Goal: Task Accomplishment & Management: Manage account settings

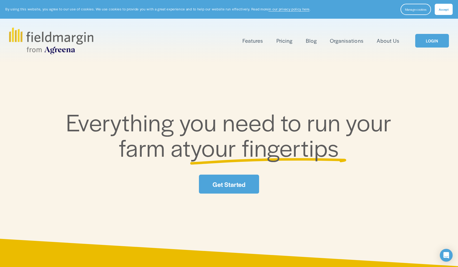
click at [431, 43] on link "LOGIN" at bounding box center [432, 41] width 34 height 14
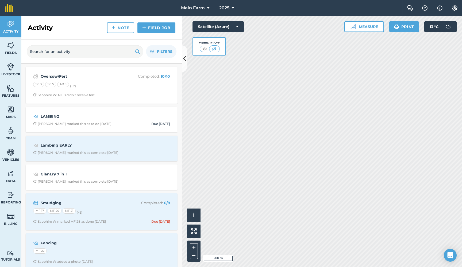
click at [11, 68] on img at bounding box center [10, 67] width 7 height 8
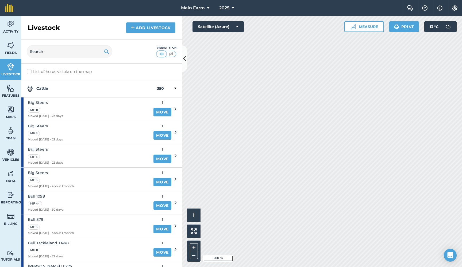
click at [175, 109] on icon at bounding box center [176, 109] width 2 height 5
click at [170, 109] on div "Big Steers MF 11 Moved 25/08/25 - 23 days 1 Move" at bounding box center [98, 109] width 155 height 23
click at [58, 99] on div "Big Steers MF 11 Moved 25/08/25 - 23 days" at bounding box center [45, 109] width 35 height 23
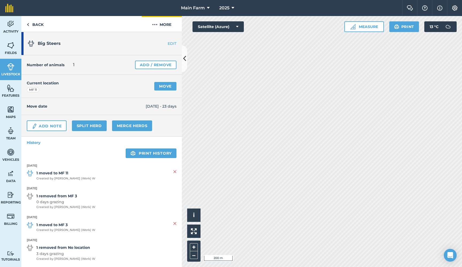
click at [158, 23] on button "More" at bounding box center [162, 24] width 40 height 16
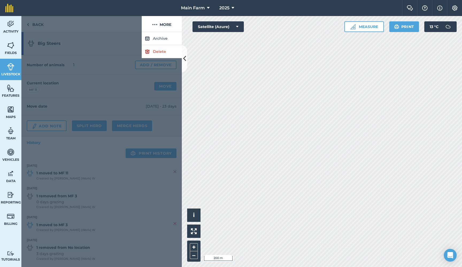
click at [155, 38] on button "Archive" at bounding box center [162, 38] width 40 height 13
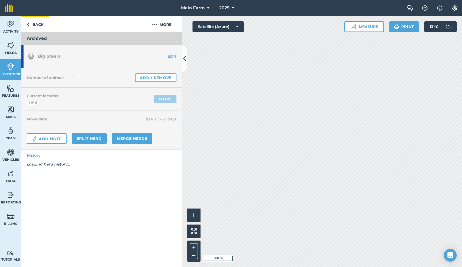
click at [40, 23] on link "Back" at bounding box center [35, 24] width 28 height 16
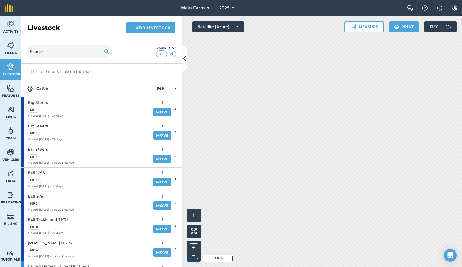
click at [96, 110] on div "Big Steers MF 3 Moved 25/08/25 - 23 days" at bounding box center [85, 109] width 129 height 23
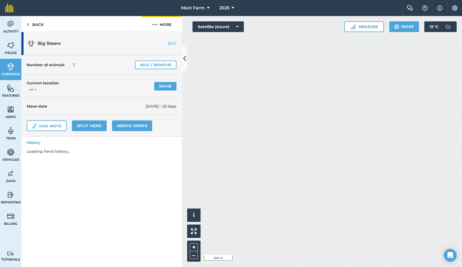
click at [159, 25] on button "More" at bounding box center [162, 24] width 40 height 16
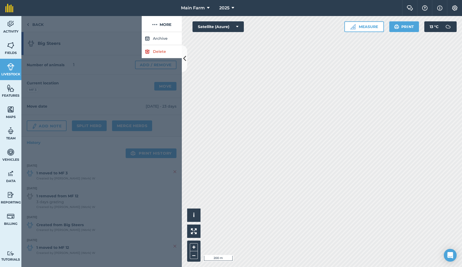
click at [155, 38] on button "Archive" at bounding box center [162, 38] width 40 height 13
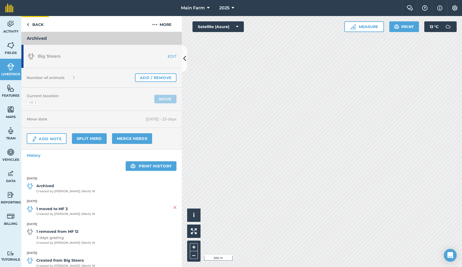
click at [37, 21] on link "Back" at bounding box center [35, 24] width 28 height 16
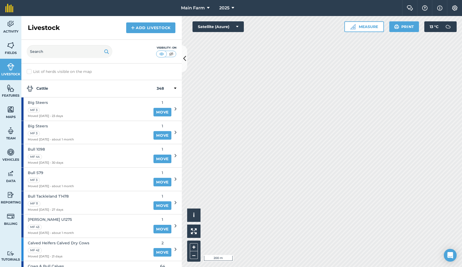
click at [46, 107] on div "MF 3" at bounding box center [45, 110] width 35 height 6
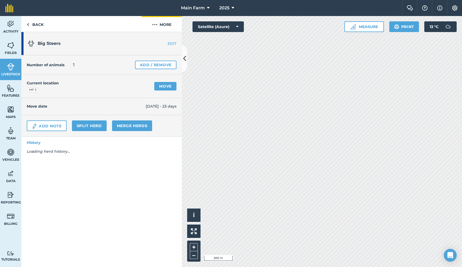
click at [165, 26] on button "More" at bounding box center [162, 24] width 40 height 16
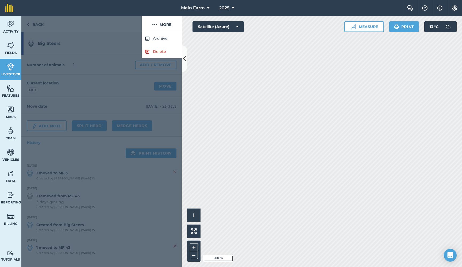
click at [156, 37] on button "Archive" at bounding box center [162, 38] width 40 height 13
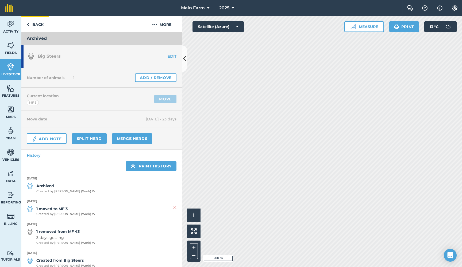
click at [37, 23] on link "Back" at bounding box center [35, 24] width 28 height 16
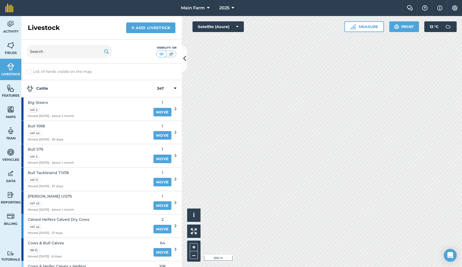
click at [47, 101] on span "Big Steers" at bounding box center [51, 103] width 46 height 6
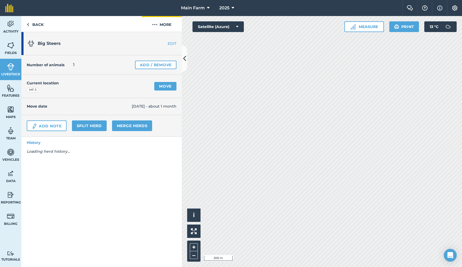
click at [159, 27] on button "More" at bounding box center [162, 24] width 40 height 16
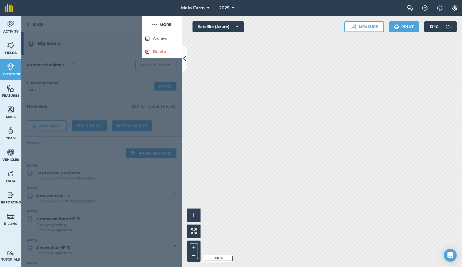
click at [155, 40] on button "Archive" at bounding box center [162, 38] width 40 height 13
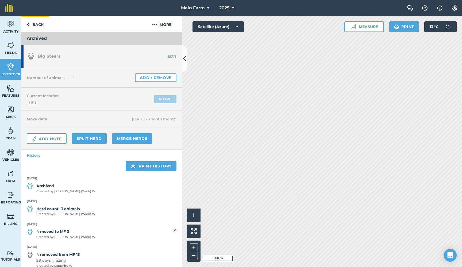
click at [34, 23] on link "Back" at bounding box center [35, 24] width 28 height 16
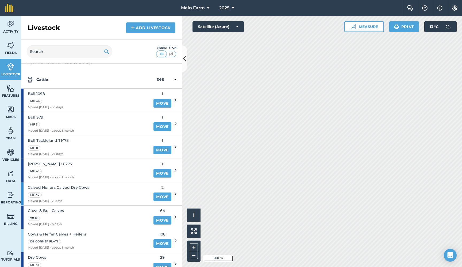
scroll to position [3, 0]
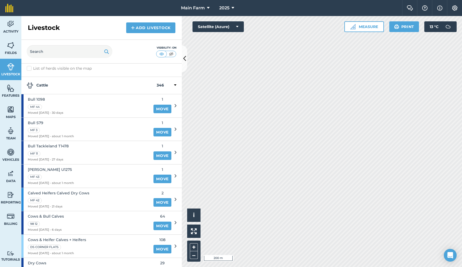
click at [157, 110] on link "Move" at bounding box center [162, 109] width 18 height 9
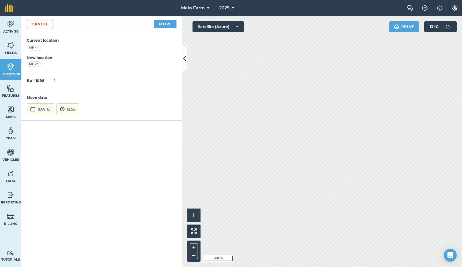
click at [52, 107] on button "17th Sep 2025" at bounding box center [41, 109] width 28 height 12
click at [61, 61] on button "10" at bounding box center [58, 63] width 13 height 9
click at [79, 113] on button "12:56" at bounding box center [67, 109] width 23 height 12
click at [82, 80] on button "13:00" at bounding box center [69, 78] width 25 height 9
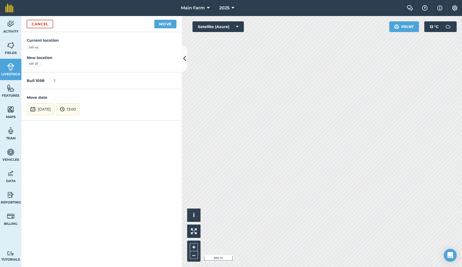
click at [163, 23] on button "Move" at bounding box center [165, 24] width 22 height 9
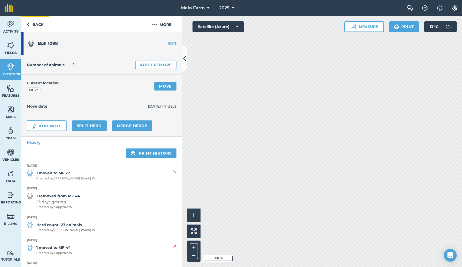
click at [38, 25] on link "Back" at bounding box center [35, 24] width 28 height 16
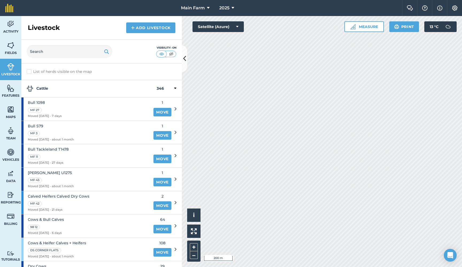
click at [161, 133] on link "Move" at bounding box center [162, 135] width 18 height 9
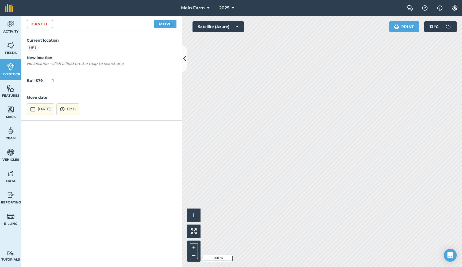
click at [34, 24] on link "Cancel" at bounding box center [40, 24] width 26 height 9
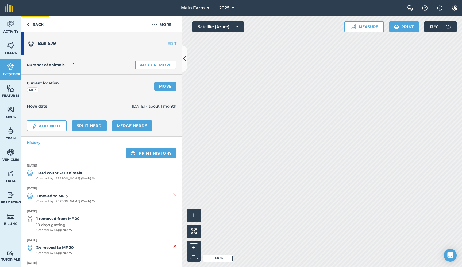
click at [42, 24] on link "Back" at bounding box center [35, 24] width 28 height 16
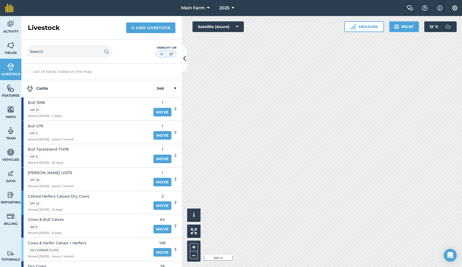
click at [65, 156] on div "MF 11" at bounding box center [48, 157] width 41 height 6
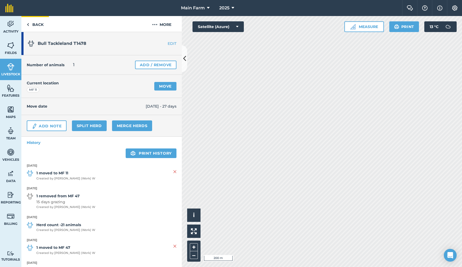
click at [34, 24] on link "Back" at bounding box center [35, 24] width 28 height 16
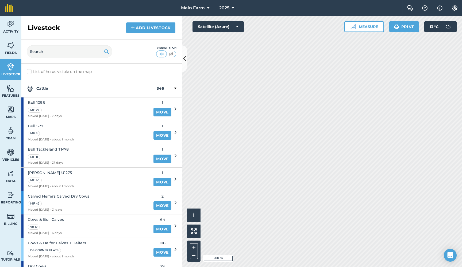
click at [51, 171] on span "Bull Urjita U1275" at bounding box center [51, 173] width 46 height 6
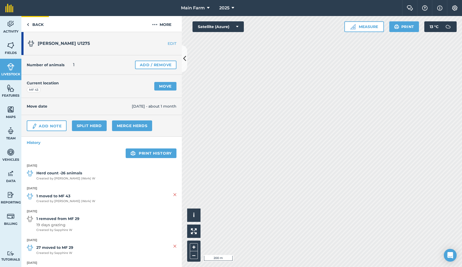
click at [36, 25] on link "Back" at bounding box center [35, 24] width 28 height 16
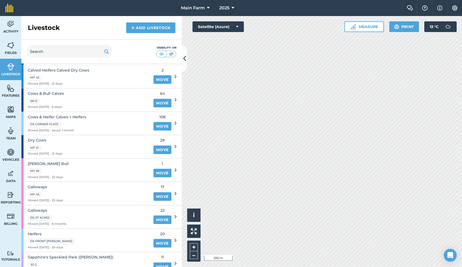
scroll to position [122, 0]
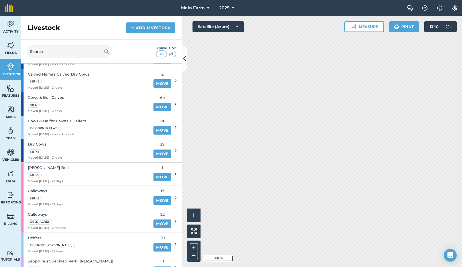
click at [83, 73] on span "Calved Heifers Calved Dry Cows" at bounding box center [58, 74] width 61 height 6
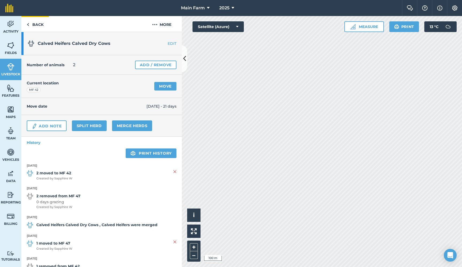
click at [35, 25] on link "Back" at bounding box center [35, 24] width 28 height 16
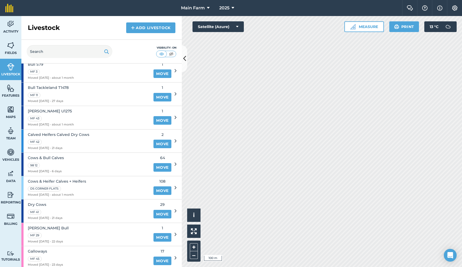
scroll to position [72, 0]
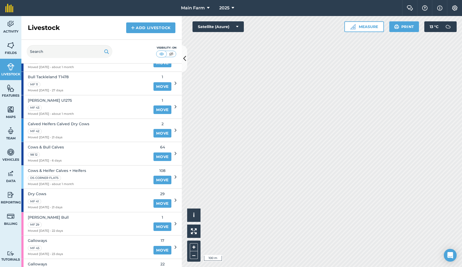
click at [52, 193] on span "Dry Cows" at bounding box center [45, 194] width 35 height 6
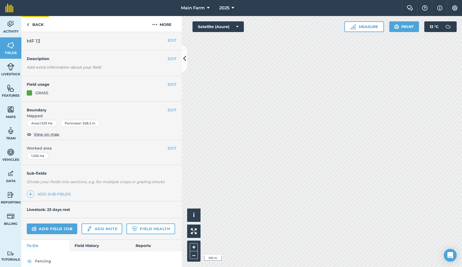
click at [37, 23] on link "Back" at bounding box center [35, 24] width 28 height 16
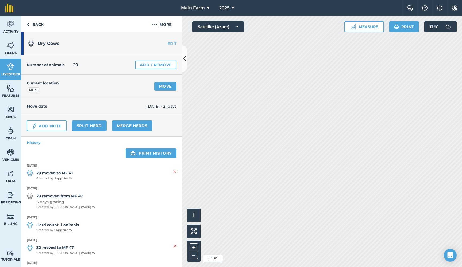
click at [159, 87] on link "Move" at bounding box center [165, 86] width 22 height 9
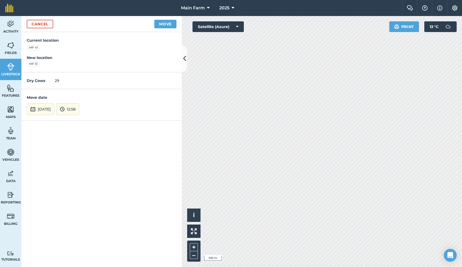
click at [63, 80] on div "Dry Cows 29" at bounding box center [101, 80] width 160 height 17
click at [43, 107] on button "17th Sep 2025" at bounding box center [41, 109] width 28 height 12
click at [60, 53] on button "3" at bounding box center [58, 54] width 13 height 9
click at [76, 106] on button "12:58" at bounding box center [67, 109] width 23 height 12
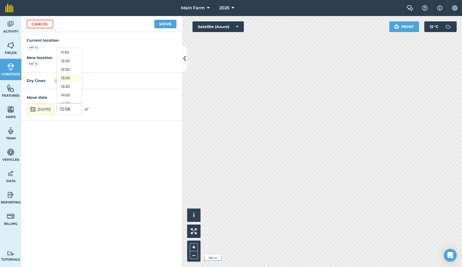
click at [78, 78] on button "13:00" at bounding box center [69, 78] width 25 height 9
click at [160, 24] on button "Move" at bounding box center [165, 24] width 22 height 9
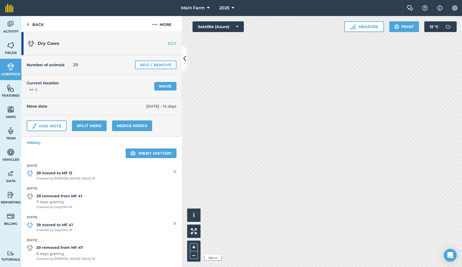
click at [151, 65] on link "Add / Remove" at bounding box center [155, 65] width 41 height 9
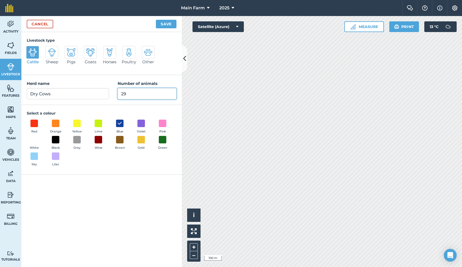
drag, startPoint x: 134, startPoint y: 97, endPoint x: 102, endPoint y: 91, distance: 32.1
click at [102, 91] on div "Herd name Dry Cows Number of animals 29" at bounding box center [101, 90] width 160 height 30
type input "30"
click at [168, 23] on button "Save" at bounding box center [166, 24] width 21 height 9
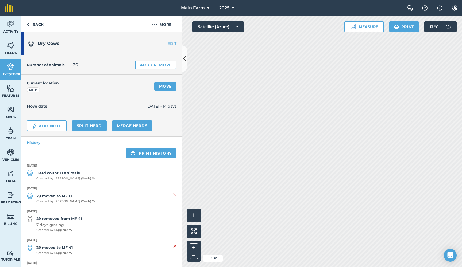
click at [11, 69] on img at bounding box center [10, 67] width 7 height 8
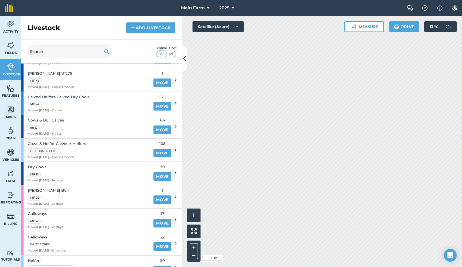
scroll to position [93, 0]
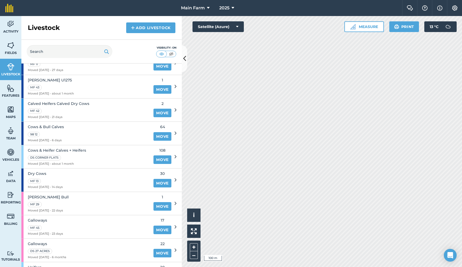
click at [79, 102] on span "Calved Heifers Calved Dry Cows" at bounding box center [58, 104] width 61 height 6
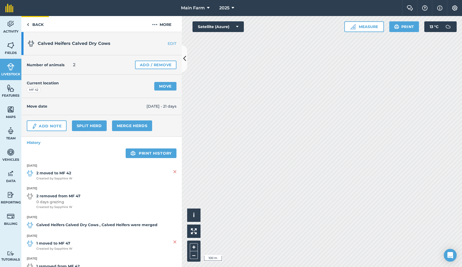
click at [36, 24] on link "Back" at bounding box center [35, 24] width 28 height 16
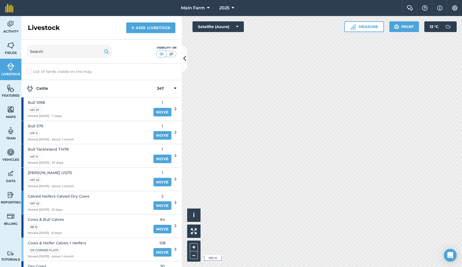
click at [58, 194] on span "Calved Heifers Calved Dry Cows" at bounding box center [58, 197] width 61 height 6
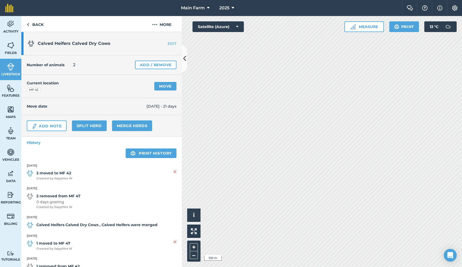
click at [165, 44] on link "EDIT" at bounding box center [165, 43] width 34 height 5
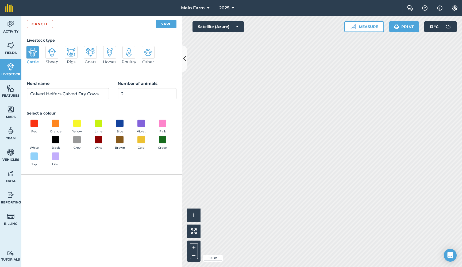
click at [50, 23] on link "Cancel" at bounding box center [40, 24] width 26 height 9
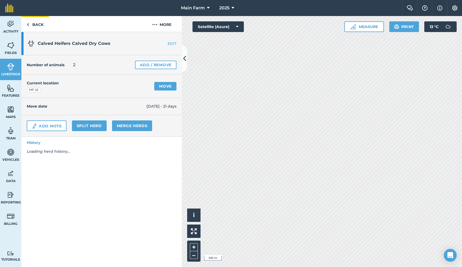
click at [38, 23] on link "Back" at bounding box center [35, 24] width 28 height 16
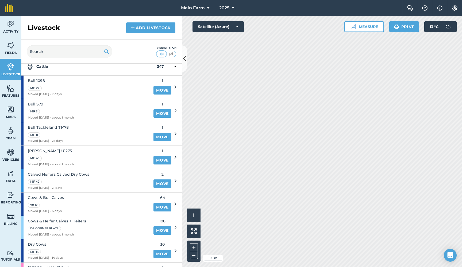
scroll to position [30, 0]
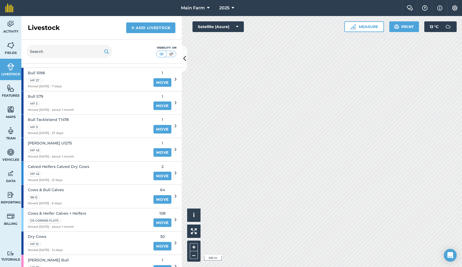
click at [54, 164] on span "Calved Heifers Calved Dry Cows" at bounding box center [58, 167] width 61 height 6
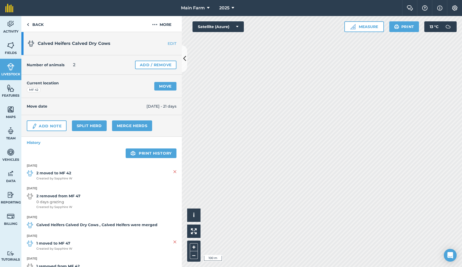
click at [170, 43] on link "EDIT" at bounding box center [165, 43] width 34 height 5
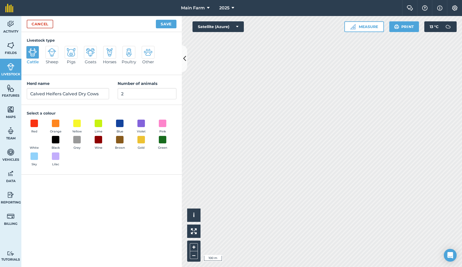
click at [49, 24] on link "Cancel" at bounding box center [40, 24] width 26 height 9
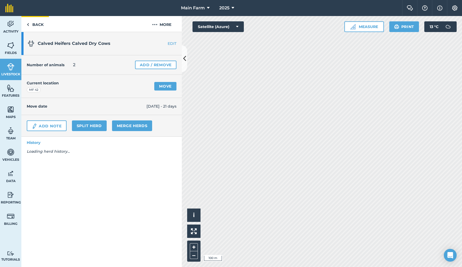
click at [38, 25] on link "Back" at bounding box center [35, 24] width 28 height 16
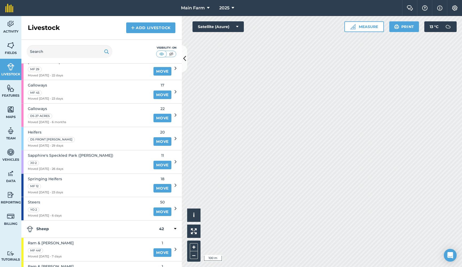
scroll to position [227, 0]
click at [51, 177] on span "Springing Heifers" at bounding box center [45, 180] width 35 height 6
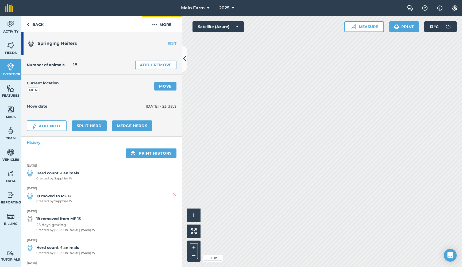
click at [161, 25] on button "More" at bounding box center [162, 24] width 40 height 16
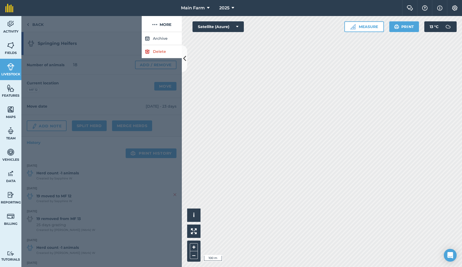
click at [157, 37] on button "Archive" at bounding box center [162, 38] width 40 height 13
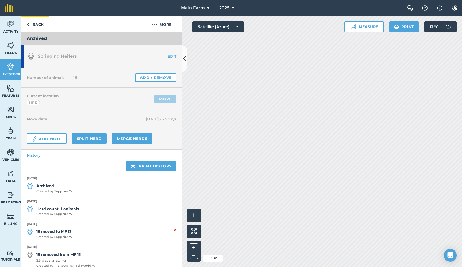
click at [35, 23] on link "Back" at bounding box center [35, 24] width 28 height 16
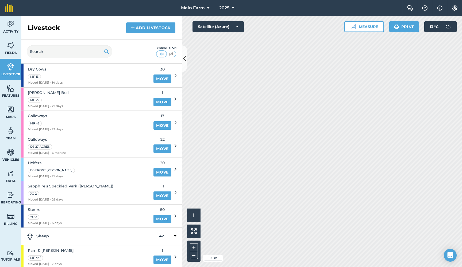
scroll to position [197, 0]
click at [154, 215] on link "Move" at bounding box center [162, 219] width 18 height 9
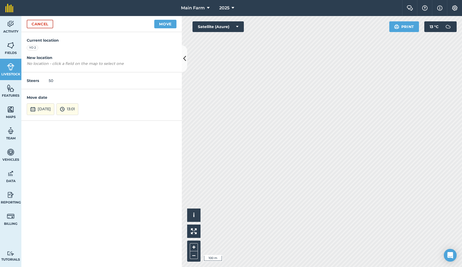
click at [42, 24] on link "Cancel" at bounding box center [40, 24] width 26 height 9
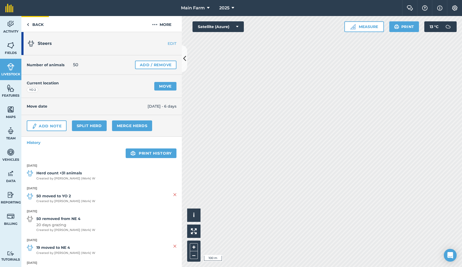
click at [28, 25] on img at bounding box center [28, 24] width 2 height 6
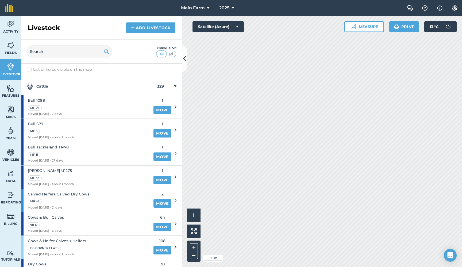
scroll to position [14, 0]
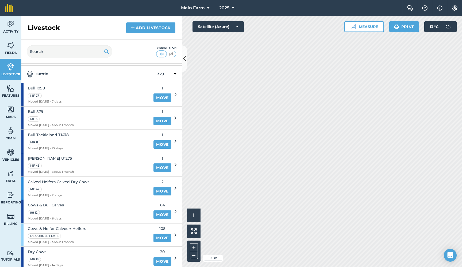
click at [54, 203] on span "Cows & Bull Calves" at bounding box center [46, 205] width 36 height 6
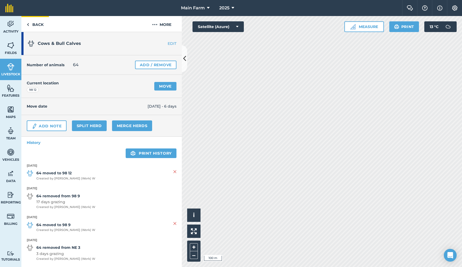
click at [30, 24] on link "Back" at bounding box center [35, 24] width 28 height 16
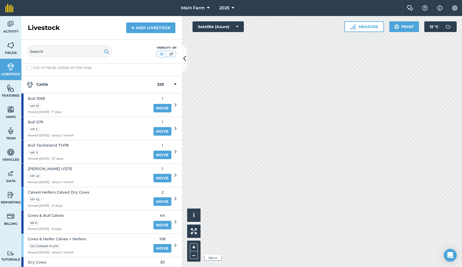
scroll to position [7, 0]
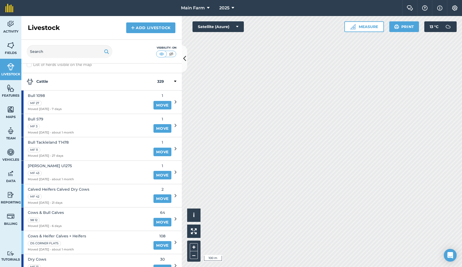
click at [50, 187] on span "Calved Heifers Calved Dry Cows" at bounding box center [58, 190] width 61 height 6
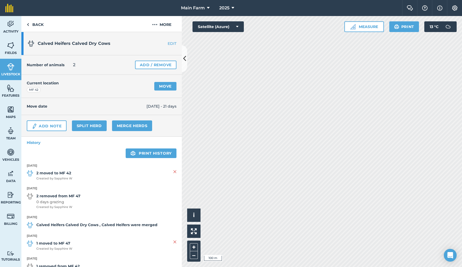
click at [167, 44] on link "EDIT" at bounding box center [165, 43] width 34 height 5
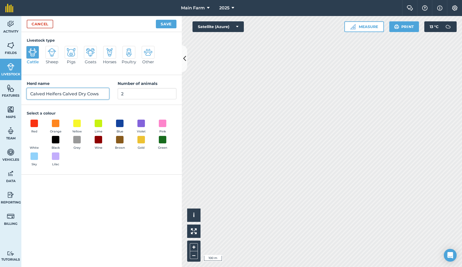
click at [31, 94] on input "Calved Heifers Calved Dry Cows" at bounding box center [68, 93] width 82 height 11
drag, startPoint x: 102, startPoint y: 94, endPoint x: 79, endPoint y: 92, distance: 23.8
click at [79, 93] on input "Spring Calved Heifers Calved Dry Cows" at bounding box center [68, 93] width 82 height 11
click at [99, 94] on input "Spring Calved Heifers & Cows" at bounding box center [68, 93] width 82 height 11
type input "Spring Calved Heifers & Cows (With Calves)"
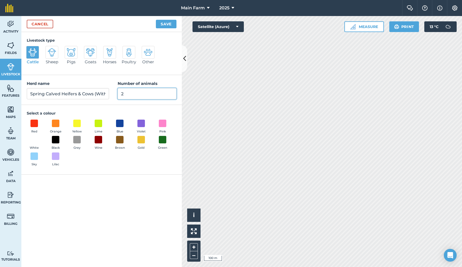
drag, startPoint x: 126, startPoint y: 94, endPoint x: 116, endPoint y: 94, distance: 10.2
click at [118, 94] on input "2" at bounding box center [147, 93] width 59 height 11
type input "118"
click at [164, 24] on button "Save" at bounding box center [166, 24] width 21 height 9
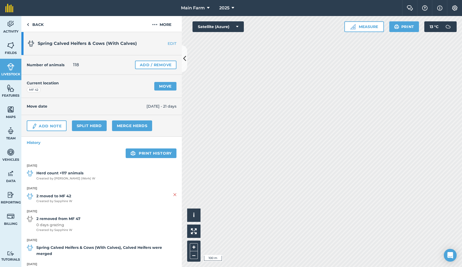
click at [139, 66] on link "Add / Remove" at bounding box center [155, 65] width 41 height 9
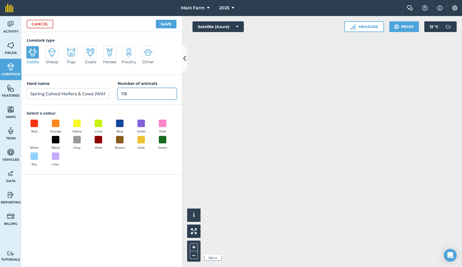
drag, startPoint x: 130, startPoint y: 94, endPoint x: 123, endPoint y: 93, distance: 7.3
click at [123, 93] on input "118" at bounding box center [147, 93] width 59 height 11
type input "131"
click at [168, 22] on button "Save" at bounding box center [166, 24] width 21 height 9
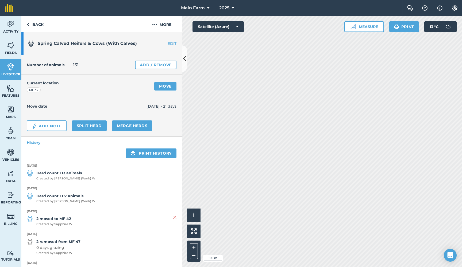
click at [156, 86] on link "Move" at bounding box center [165, 86] width 22 height 9
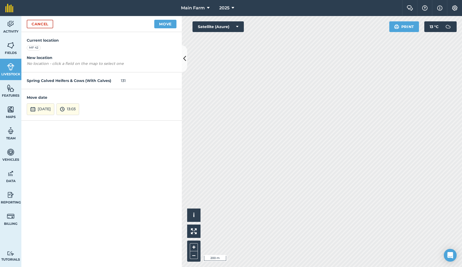
click at [43, 24] on link "Cancel" at bounding box center [40, 24] width 26 height 9
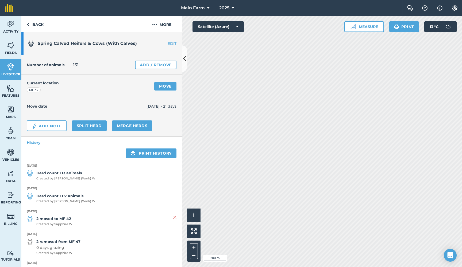
click at [170, 44] on link "EDIT" at bounding box center [165, 43] width 34 height 5
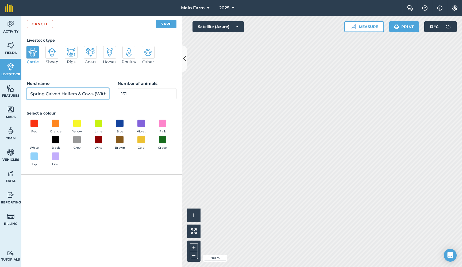
drag, startPoint x: 94, startPoint y: 94, endPoint x: 126, endPoint y: 93, distance: 32.9
click at [126, 93] on div "Herd name Spring Calved Heifers & Cows (With Calves) Number of animals 131" at bounding box center [101, 90] width 160 height 30
type input "Spring Calved Heifers & Cows"
click at [169, 26] on button "Save" at bounding box center [166, 24] width 21 height 9
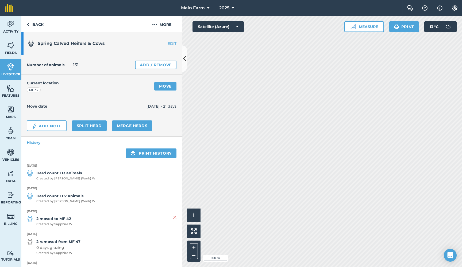
click at [157, 87] on link "Move" at bounding box center [165, 86] width 22 height 9
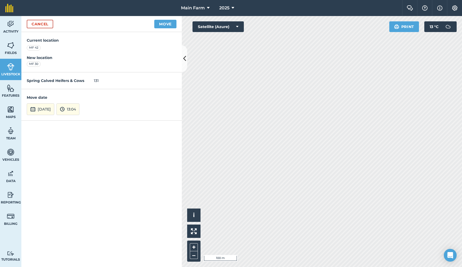
click at [54, 109] on button "17th Sep 2025" at bounding box center [41, 109] width 28 height 12
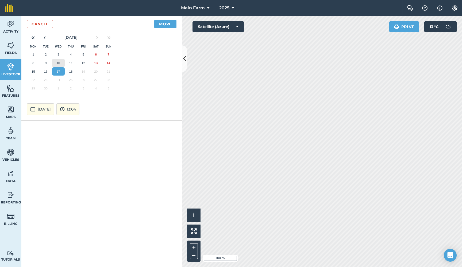
click at [59, 62] on abbr "10" at bounding box center [58, 62] width 3 height 3
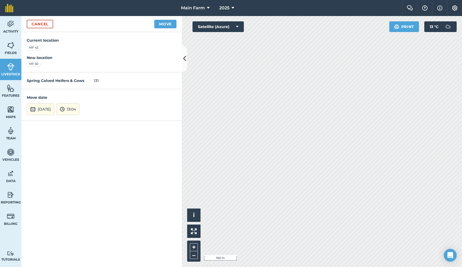
click at [65, 106] on img at bounding box center [62, 109] width 5 height 6
click at [80, 68] on button "13:00" at bounding box center [69, 69] width 25 height 9
click at [163, 25] on button "Move" at bounding box center [165, 24] width 22 height 9
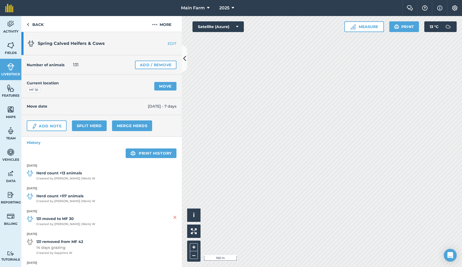
click at [98, 125] on link "Split herd" at bounding box center [89, 126] width 35 height 11
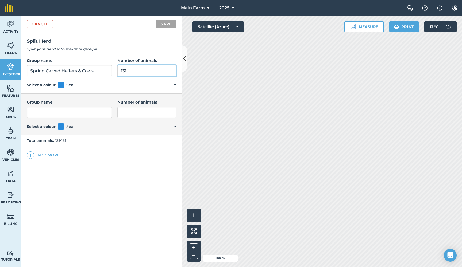
drag, startPoint x: 121, startPoint y: 70, endPoint x: 103, endPoint y: 70, distance: 17.7
click at [103, 70] on div "Group name Spring Calved Heifers & Cows Number of animals 131" at bounding box center [102, 66] width 150 height 19
type input "118"
drag, startPoint x: 97, startPoint y: 71, endPoint x: 24, endPoint y: 66, distance: 73.2
click at [24, 66] on div "Group name Spring Calved Heifers & Cows Number of animals 118 Select a colour S…" at bounding box center [101, 73] width 160 height 42
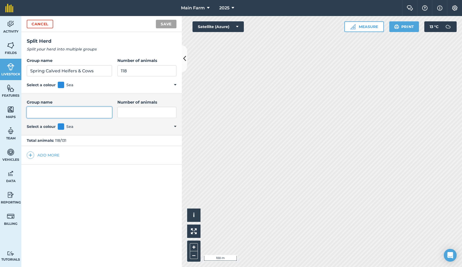
click at [32, 111] on input "Group name" at bounding box center [69, 112] width 85 height 11
paste input "Spring Calved Heifers & Cows"
type input "Spring Calved Heifers & Cows"
click at [124, 114] on input "Number of animals" at bounding box center [146, 112] width 59 height 11
type input "13"
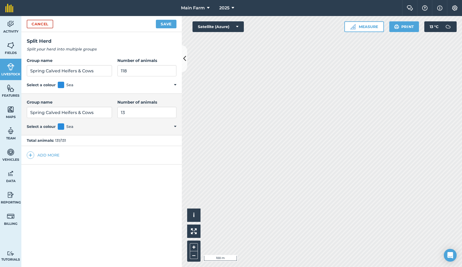
click at [167, 22] on button "Save" at bounding box center [166, 24] width 21 height 9
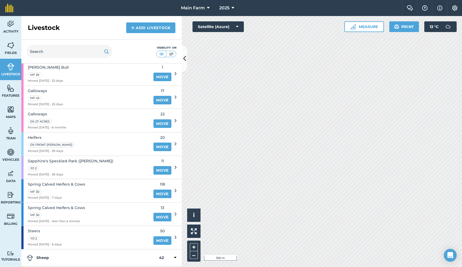
scroll to position [201, 0]
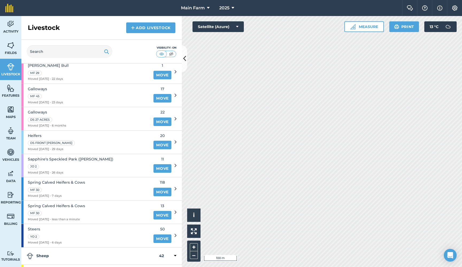
click at [157, 211] on link "Move" at bounding box center [162, 215] width 18 height 9
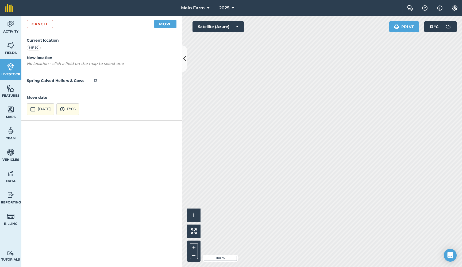
click at [39, 24] on link "Cancel" at bounding box center [40, 24] width 26 height 9
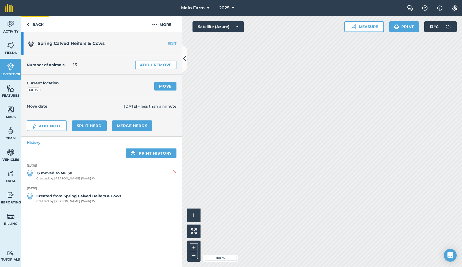
click at [36, 23] on link "Back" at bounding box center [35, 24] width 28 height 16
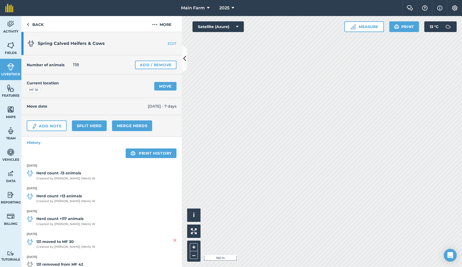
click at [12, 68] on img at bounding box center [10, 67] width 7 height 8
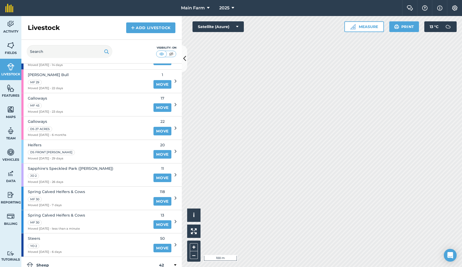
scroll to position [194, 0]
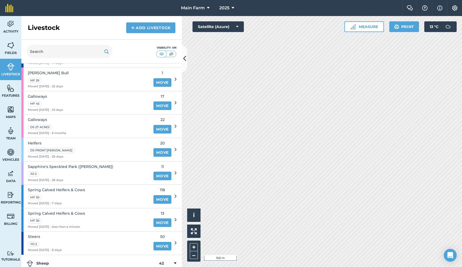
click at [157, 195] on link "Move" at bounding box center [162, 199] width 18 height 9
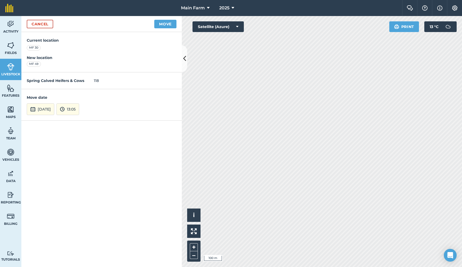
click at [48, 109] on button "17th Sep 2025" at bounding box center [41, 109] width 28 height 12
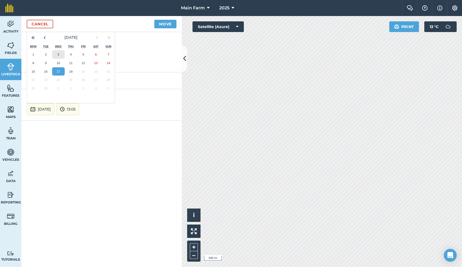
click at [59, 53] on button "3" at bounding box center [58, 54] width 13 height 9
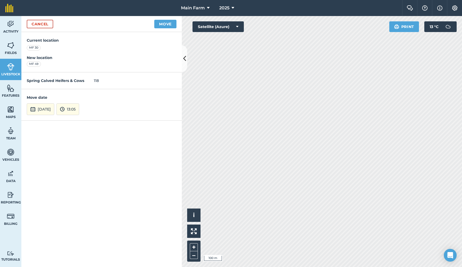
click at [79, 107] on button "13:05" at bounding box center [67, 109] width 23 height 12
click at [80, 69] on button "13:00" at bounding box center [69, 69] width 25 height 9
click at [164, 25] on button "Move" at bounding box center [165, 24] width 22 height 9
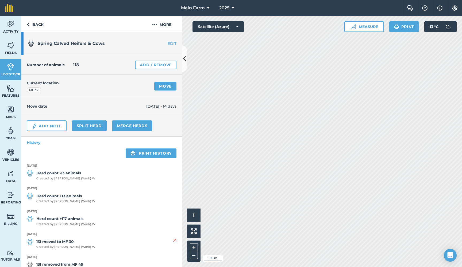
click at [167, 43] on link "EDIT" at bounding box center [165, 43] width 34 height 5
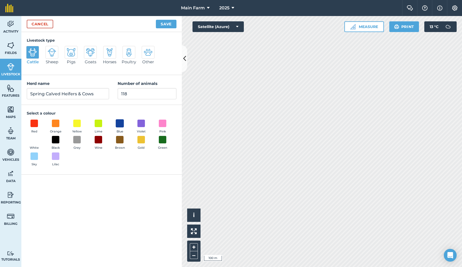
click at [118, 123] on span at bounding box center [120, 123] width 8 height 8
click at [168, 25] on button "Save" at bounding box center [166, 24] width 21 height 9
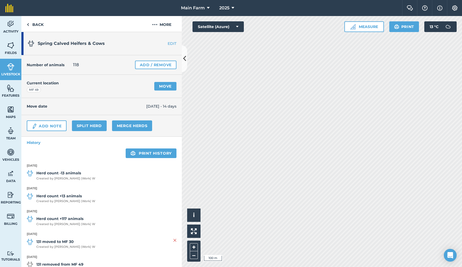
click at [9, 71] on link "Livestock" at bounding box center [10, 69] width 21 height 21
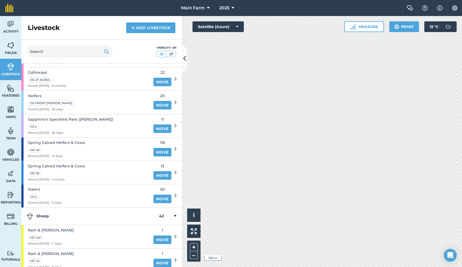
scroll to position [240, 0]
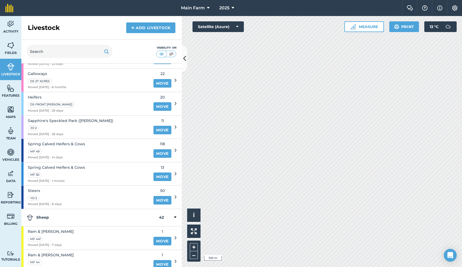
click at [60, 165] on span "Spring Calved Heifers & Cows" at bounding box center [56, 168] width 57 height 6
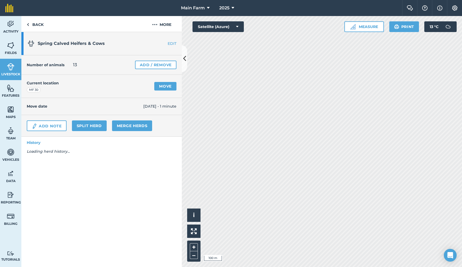
click at [172, 44] on link "EDIT" at bounding box center [165, 43] width 34 height 5
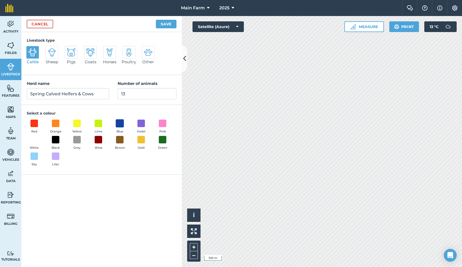
click at [121, 121] on span at bounding box center [120, 123] width 8 height 8
click at [163, 24] on button "Save" at bounding box center [166, 24] width 21 height 9
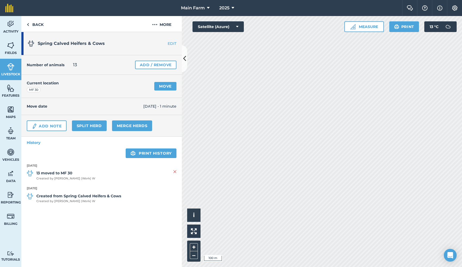
click at [11, 68] on img at bounding box center [10, 67] width 7 height 8
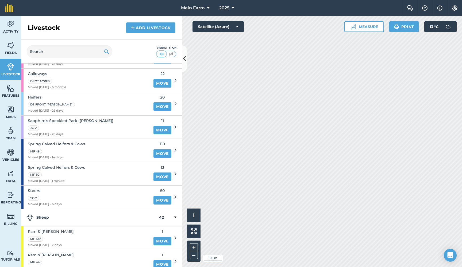
scroll to position [240, 0]
click at [151, 29] on link "Add Livestock" at bounding box center [150, 27] width 49 height 11
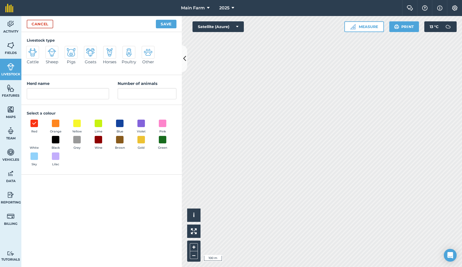
click at [31, 52] on img at bounding box center [32, 52] width 9 height 9
click at [30, 49] on input "Cattle" at bounding box center [28, 47] width 3 height 3
radio input "true"
drag, startPoint x: 46, startPoint y: 94, endPoint x: 19, endPoint y: 93, distance: 27.0
click at [19, 93] on div "Activity Fields Livestock Features Maps Team Vehicles Data Reporting Billing Tu…" at bounding box center [231, 141] width 462 height 251
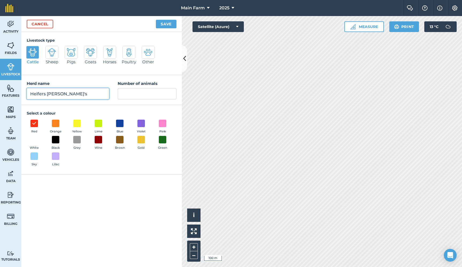
click at [48, 93] on input "Heifers Charlie's" at bounding box center [68, 93] width 82 height 11
click at [79, 94] on input "Heifers (Charlie's" at bounding box center [68, 93] width 82 height 11
type input "Heifers (Charlie's)"
click at [137, 95] on input "Number of animals" at bounding box center [147, 93] width 59 height 11
type input "42"
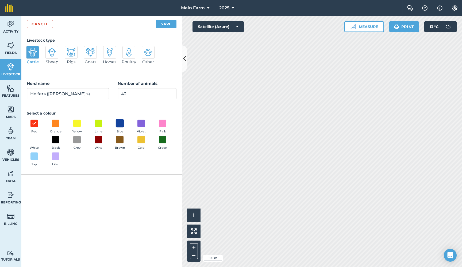
click at [118, 124] on span at bounding box center [120, 123] width 8 height 8
click at [160, 26] on button "Save" at bounding box center [166, 24] width 21 height 9
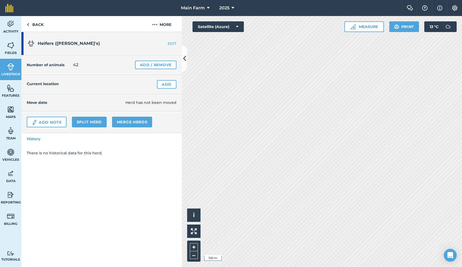
click at [164, 85] on link "Add" at bounding box center [167, 84] width 20 height 9
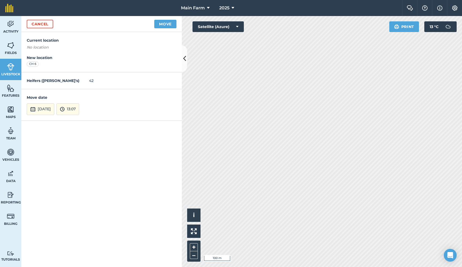
click at [54, 109] on button "17th Sep 2025" at bounding box center [41, 109] width 28 height 12
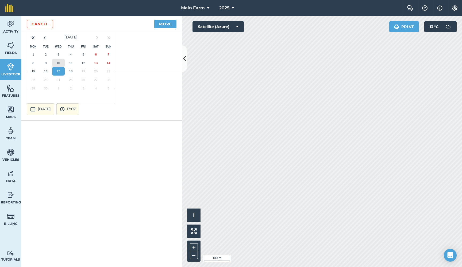
click at [57, 61] on abbr "10" at bounding box center [58, 62] width 3 height 3
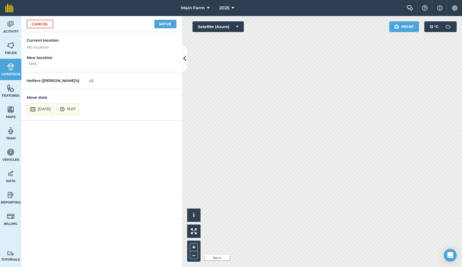
click at [65, 108] on img at bounding box center [62, 109] width 5 height 6
click at [80, 67] on button "13:00" at bounding box center [69, 69] width 25 height 9
click at [44, 109] on button "10th Sep 2025" at bounding box center [41, 109] width 28 height 12
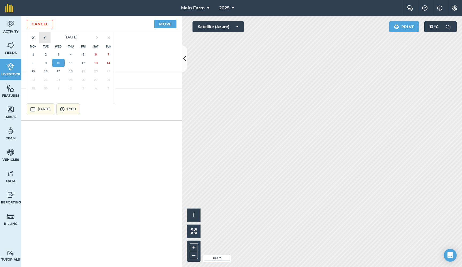
click at [45, 37] on button "‹" at bounding box center [45, 38] width 12 height 12
click at [59, 78] on abbr "20" at bounding box center [58, 79] width 3 height 3
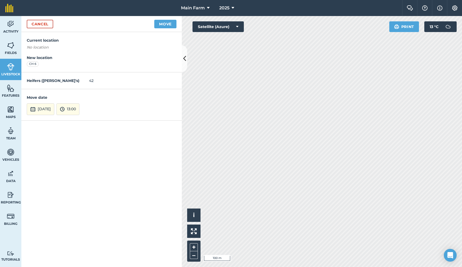
click at [161, 25] on button "Move" at bounding box center [165, 24] width 22 height 9
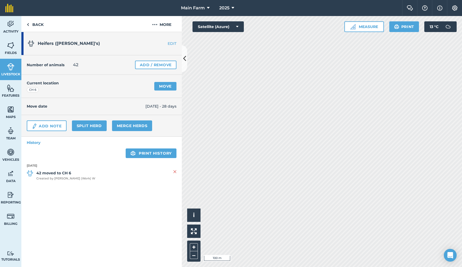
click at [86, 127] on link "Split herd" at bounding box center [89, 126] width 35 height 11
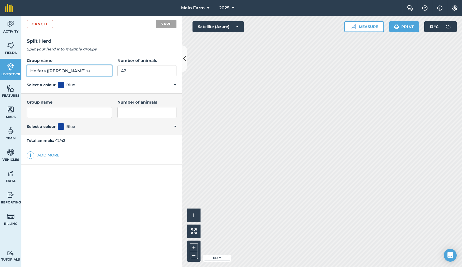
drag, startPoint x: 77, startPoint y: 70, endPoint x: 0, endPoint y: 65, distance: 76.9
click at [0, 65] on div "Activity Fields Livestock Features Maps Team Vehicles Data Reporting Billing Tu…" at bounding box center [231, 141] width 462 height 251
click at [62, 114] on input "Group name" at bounding box center [69, 112] width 85 height 11
paste input "Heifers (Charlie's)"
type input "Heifers (Charlie's)"
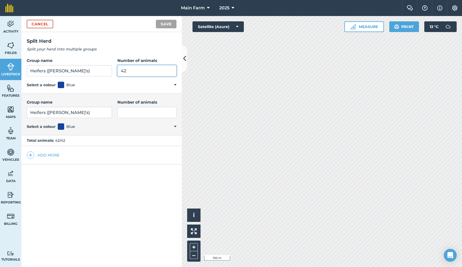
drag, startPoint x: 120, startPoint y: 70, endPoint x: 101, endPoint y: 70, distance: 18.7
click at [104, 70] on div "Group name Heifers (Charlie's) Number of animals 42" at bounding box center [102, 66] width 150 height 19
type input "21"
click at [123, 113] on input "Number of animals" at bounding box center [146, 112] width 59 height 11
type input "21"
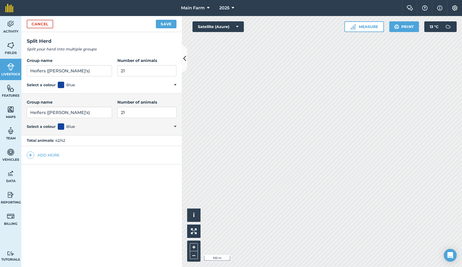
click at [164, 24] on button "Save" at bounding box center [166, 24] width 21 height 9
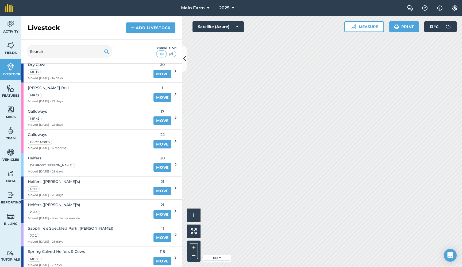
scroll to position [182, 0]
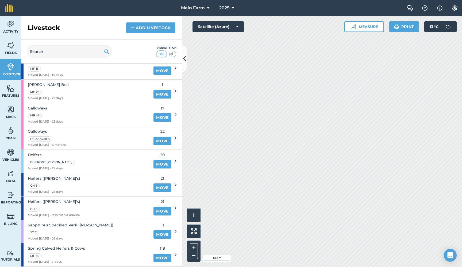
click at [158, 207] on link "Move" at bounding box center [162, 211] width 18 height 9
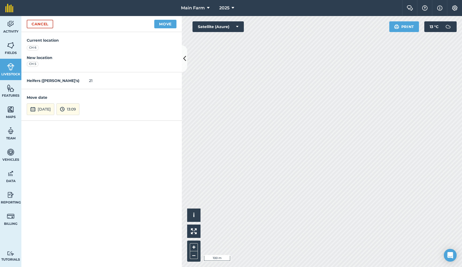
click at [53, 107] on button "17th Sep 2025" at bounding box center [41, 109] width 28 height 12
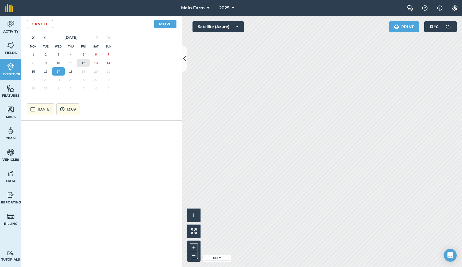
click at [83, 64] on button "12" at bounding box center [83, 63] width 13 height 9
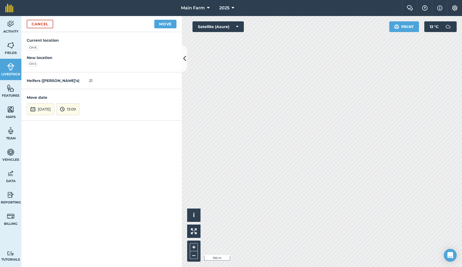
click at [78, 107] on button "13:09" at bounding box center [67, 109] width 23 height 12
click at [82, 70] on button "13:00" at bounding box center [69, 69] width 25 height 9
click at [159, 24] on button "Move" at bounding box center [165, 24] width 22 height 9
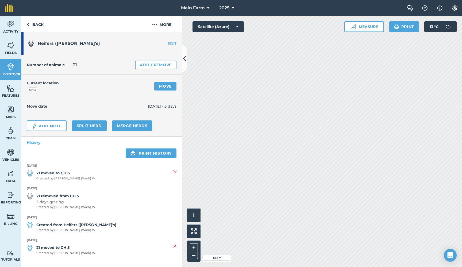
click at [13, 71] on link "Livestock" at bounding box center [10, 69] width 21 height 21
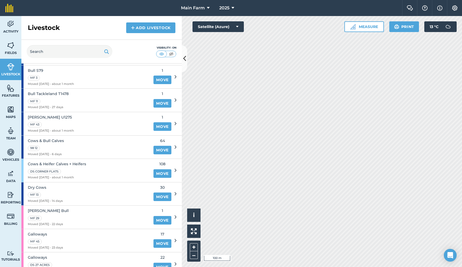
scroll to position [56, 0]
click at [154, 29] on link "Add Livestock" at bounding box center [150, 27] width 49 height 11
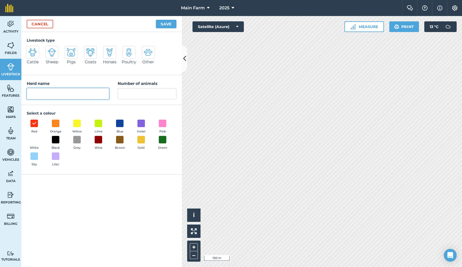
click at [50, 90] on input "Herd name" at bounding box center [68, 93] width 82 height 11
drag, startPoint x: 47, startPoint y: 94, endPoint x: 21, endPoint y: 93, distance: 26.2
click at [21, 93] on div "Activity Fields Livestock Features Maps Team Vehicles Data Reporting Billing Tu…" at bounding box center [231, 141] width 462 height 251
drag, startPoint x: 60, startPoint y: 96, endPoint x: 52, endPoint y: 94, distance: 7.9
click at [52, 94] on input "Cow & Calves" at bounding box center [68, 93] width 82 height 11
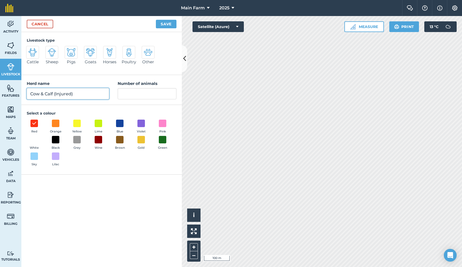
type input "Cow & Calf (Injured)"
click at [125, 93] on input "Number of animals" at bounding box center [147, 93] width 59 height 11
type input "4"
click at [121, 124] on span at bounding box center [120, 123] width 8 height 8
click at [33, 53] on img at bounding box center [32, 52] width 9 height 9
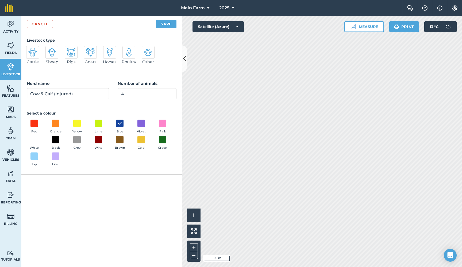
click at [30, 49] on input "Cattle" at bounding box center [28, 47] width 3 height 3
radio input "true"
click at [163, 25] on button "Save" at bounding box center [166, 24] width 21 height 9
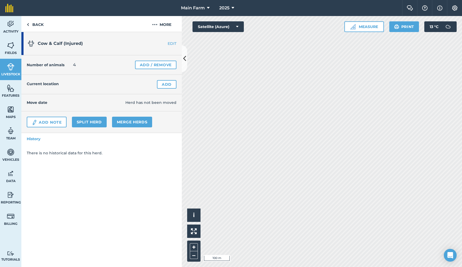
click at [163, 86] on link "Add" at bounding box center [167, 84] width 20 height 9
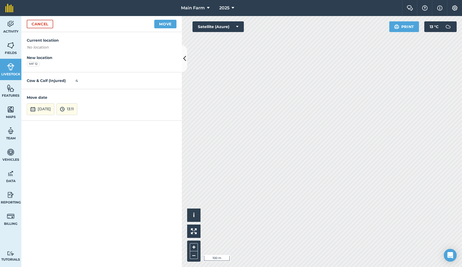
click at [54, 109] on button "17th Sep 2025" at bounding box center [41, 109] width 28 height 12
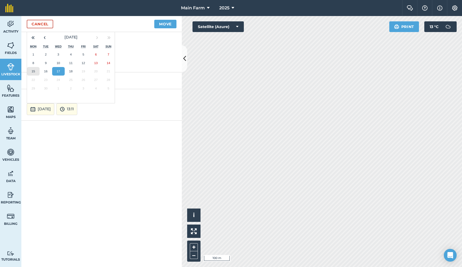
click at [34, 70] on abbr "15" at bounding box center [33, 71] width 3 height 3
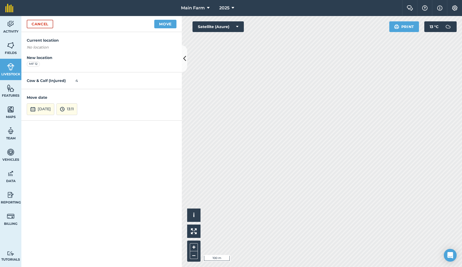
click at [77, 110] on button "13:11" at bounding box center [66, 109] width 21 height 12
click at [78, 69] on button "13:00" at bounding box center [69, 69] width 25 height 9
click at [46, 108] on button "15th Sep 2025" at bounding box center [41, 109] width 28 height 12
click at [34, 68] on button "15" at bounding box center [33, 71] width 13 height 9
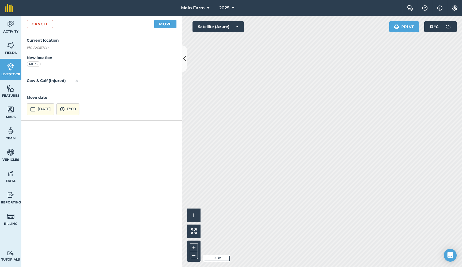
click at [168, 22] on button "Move" at bounding box center [165, 24] width 22 height 9
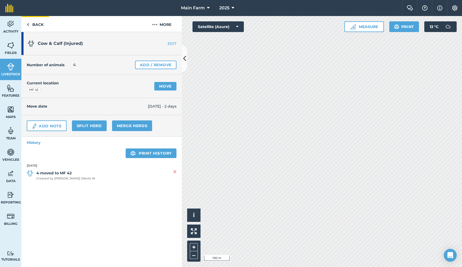
click at [36, 24] on link "Back" at bounding box center [35, 24] width 28 height 16
click at [11, 70] on img at bounding box center [10, 67] width 7 height 8
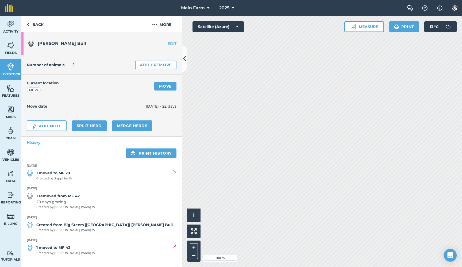
click at [159, 87] on link "Move" at bounding box center [165, 86] width 22 height 9
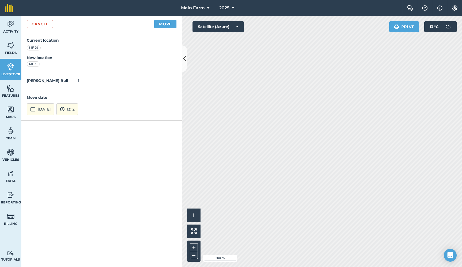
click at [41, 105] on button "17th Sep 2025" at bounding box center [41, 109] width 28 height 12
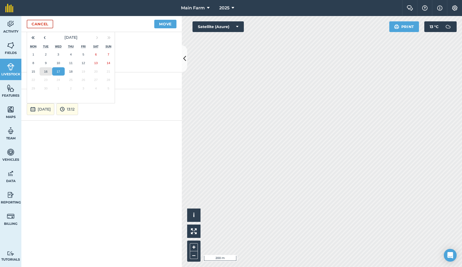
click at [47, 70] on abbr "16" at bounding box center [45, 71] width 3 height 3
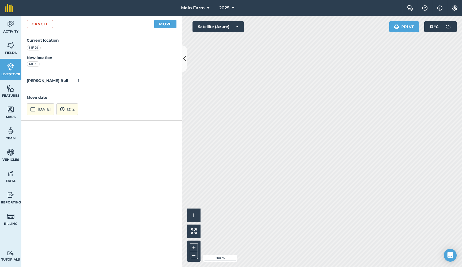
click at [78, 109] on button "13:12" at bounding box center [67, 109] width 22 height 12
click at [79, 73] on button "11:30" at bounding box center [69, 74] width 25 height 9
click at [163, 24] on button "Move" at bounding box center [165, 24] width 22 height 9
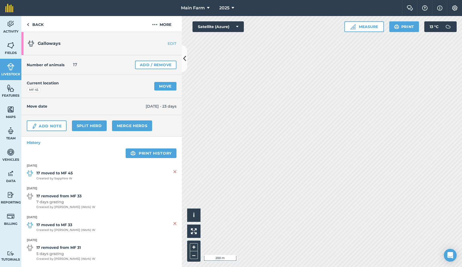
click at [159, 87] on link "Move" at bounding box center [165, 86] width 22 height 9
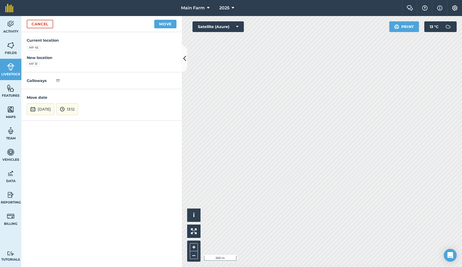
click at [54, 109] on button "17th Sep 2025" at bounding box center [41, 109] width 28 height 12
click at [59, 62] on abbr "10" at bounding box center [58, 62] width 3 height 3
click at [78, 107] on button "13:12" at bounding box center [67, 109] width 22 height 12
click at [81, 68] on button "13:00" at bounding box center [69, 69] width 25 height 9
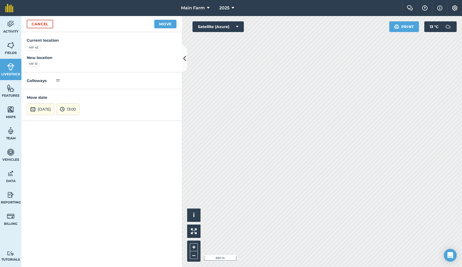
click at [161, 25] on button "Move" at bounding box center [165, 24] width 22 height 9
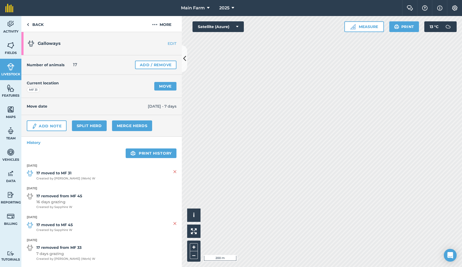
click at [8, 61] on link "Livestock" at bounding box center [10, 69] width 21 height 21
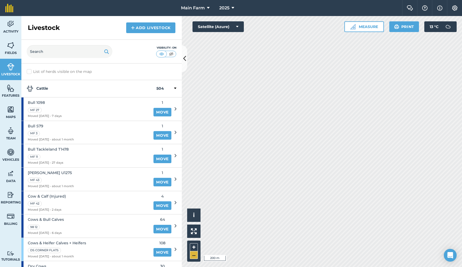
click at [192, 256] on button "–" at bounding box center [194, 256] width 8 height 8
click at [192, 247] on button "+" at bounding box center [194, 248] width 8 height 8
click at [194, 248] on button "+" at bounding box center [194, 248] width 8 height 8
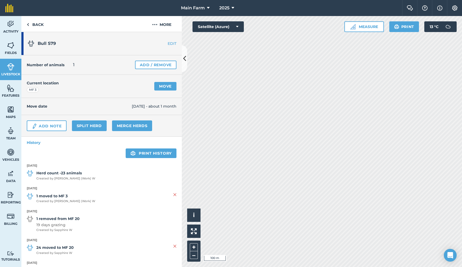
click at [130, 159] on div "Activity Fields Livestock Features Maps Team Vehicles Data Reporting Billing Tu…" at bounding box center [231, 141] width 462 height 251
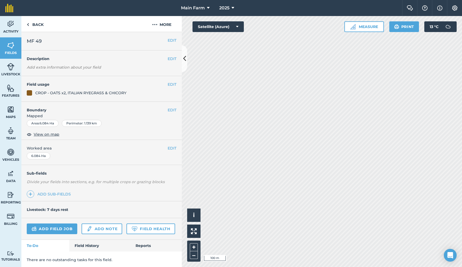
click at [6, 74] on span "Livestock" at bounding box center [10, 74] width 21 height 4
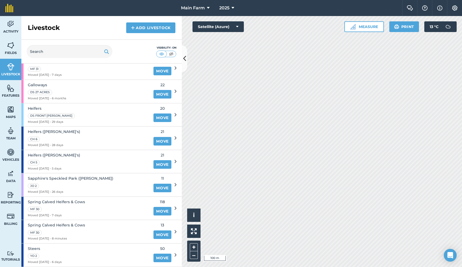
scroll to position [258, 0]
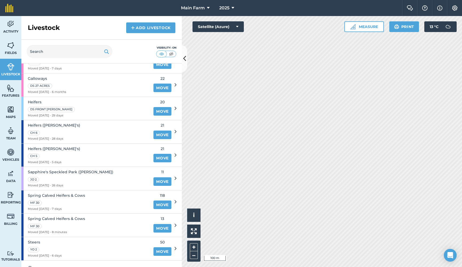
click at [60, 200] on div "MF 30" at bounding box center [56, 203] width 57 height 6
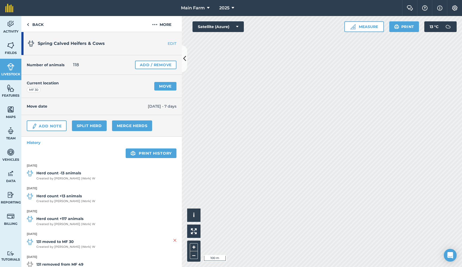
click at [157, 88] on link "Move" at bounding box center [165, 86] width 22 height 9
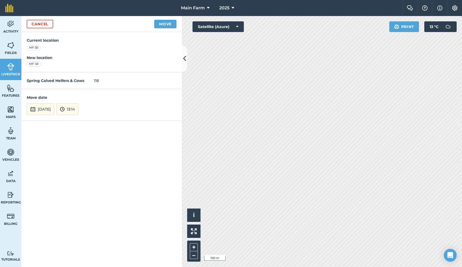
click at [52, 107] on button "17th Sep 2025" at bounding box center [41, 109] width 28 height 12
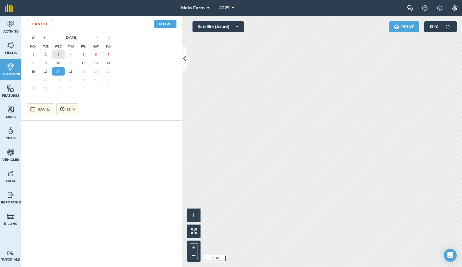
click at [60, 52] on button "3" at bounding box center [58, 54] width 13 height 9
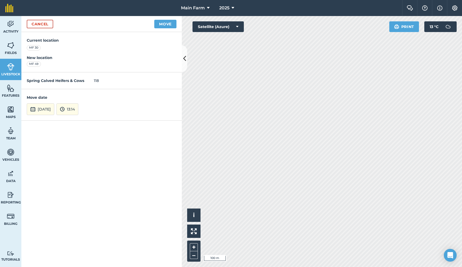
click at [65, 106] on img at bounding box center [62, 109] width 5 height 6
click at [77, 70] on button "13:00" at bounding box center [69, 69] width 25 height 9
click at [165, 23] on button "Move" at bounding box center [165, 24] width 22 height 9
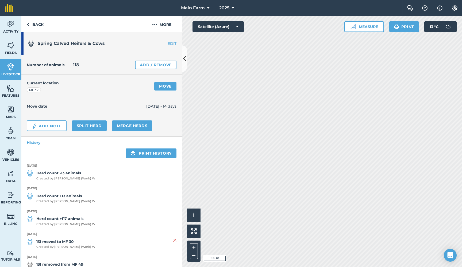
click at [11, 70] on img at bounding box center [10, 67] width 7 height 8
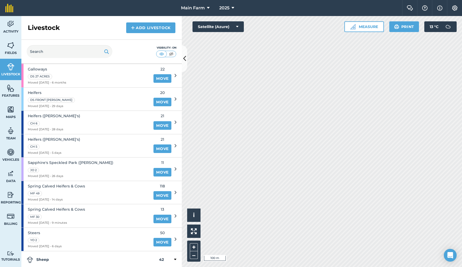
scroll to position [276, 0]
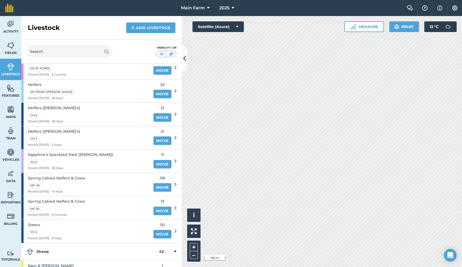
click at [81, 206] on div "MF 30" at bounding box center [56, 209] width 57 height 6
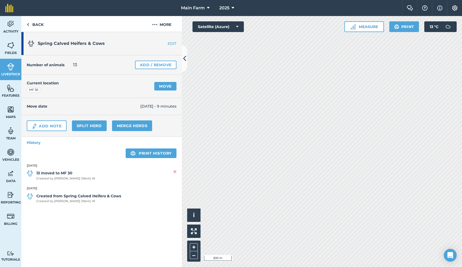
click at [10, 70] on img at bounding box center [10, 67] width 7 height 8
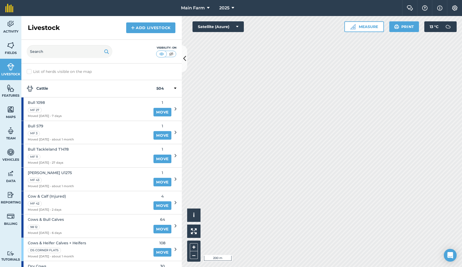
click at [161, 27] on link "Add Livestock" at bounding box center [150, 27] width 49 height 11
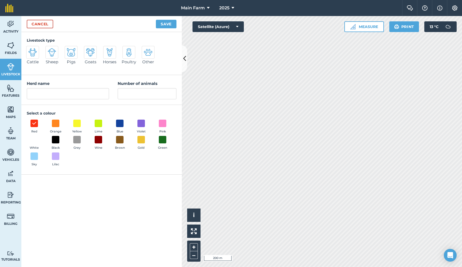
click at [33, 52] on img at bounding box center [32, 52] width 9 height 9
click at [30, 49] on input "Cattle" at bounding box center [28, 47] width 3 height 3
radio input "true"
drag, startPoint x: 44, startPoint y: 94, endPoint x: 13, endPoint y: 93, distance: 31.3
click at [13, 93] on div "Activity Fields Livestock Features Maps Team Vehicles Data Reporting Billing Tu…" at bounding box center [231, 141] width 462 height 251
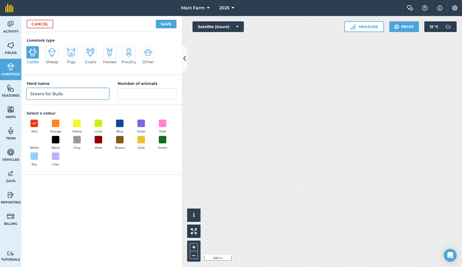
type input "Steers for Bulls"
click at [133, 94] on input "Number of animals" at bounding box center [147, 93] width 59 height 11
type input "5"
click at [120, 122] on span at bounding box center [120, 123] width 8 height 8
click at [168, 26] on button "Save" at bounding box center [166, 24] width 21 height 9
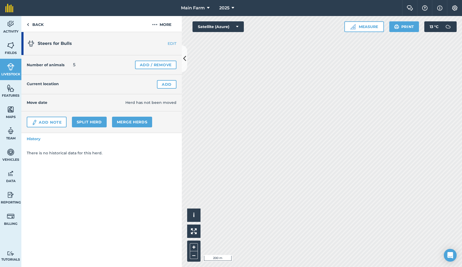
click at [144, 211] on div "Activity Fields Livestock Features Maps Team Vehicles Data Reporting Billing Tu…" at bounding box center [231, 141] width 462 height 251
click at [171, 83] on link "Add" at bounding box center [167, 84] width 20 height 9
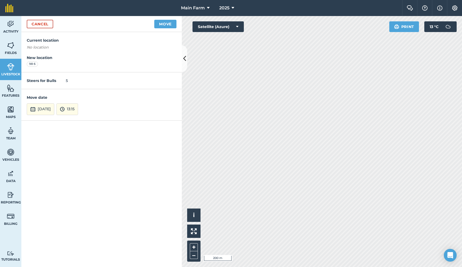
click at [54, 109] on button "17th Sep 2025" at bounding box center [41, 109] width 28 height 12
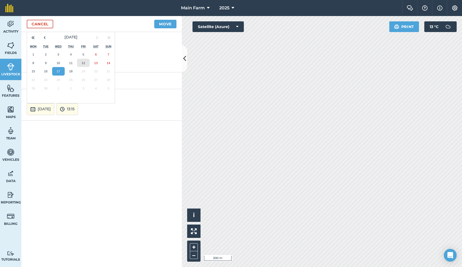
click at [82, 63] on abbr "12" at bounding box center [83, 62] width 3 height 3
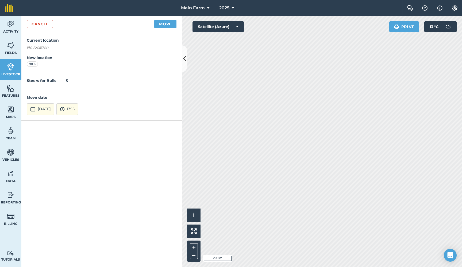
click at [78, 111] on button "13:15" at bounding box center [67, 109] width 22 height 12
click at [82, 70] on button "13:00" at bounding box center [69, 69] width 25 height 9
click at [166, 23] on button "Move" at bounding box center [165, 24] width 22 height 9
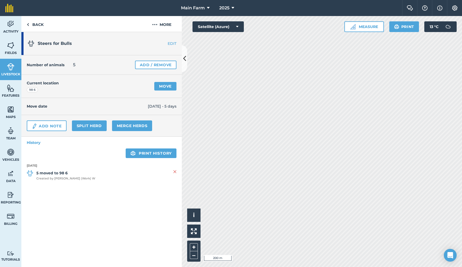
click at [11, 68] on img at bounding box center [10, 67] width 7 height 8
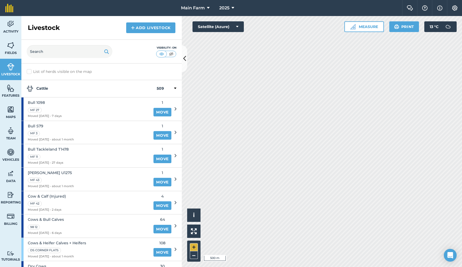
click at [195, 249] on button "+" at bounding box center [194, 248] width 8 height 8
click at [196, 247] on button "+" at bounding box center [194, 248] width 8 height 8
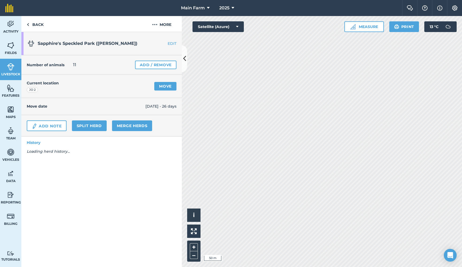
click at [166, 86] on link "Move" at bounding box center [165, 86] width 22 height 9
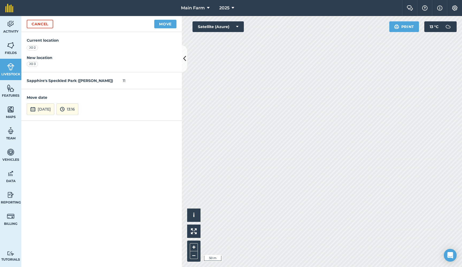
click at [51, 106] on button "17th Sep 2025" at bounding box center [41, 109] width 28 height 12
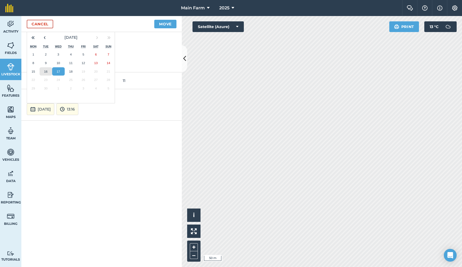
click at [43, 70] on button "16" at bounding box center [46, 71] width 13 height 9
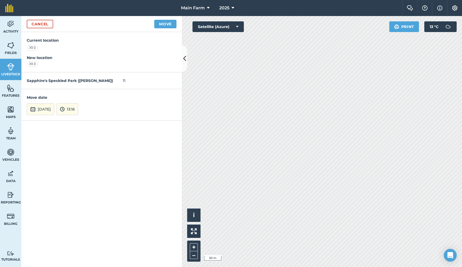
click at [78, 108] on button "13:16" at bounding box center [67, 109] width 22 height 12
click at [82, 70] on button "13:00" at bounding box center [69, 69] width 25 height 9
click at [166, 25] on button "Move" at bounding box center [165, 24] width 22 height 9
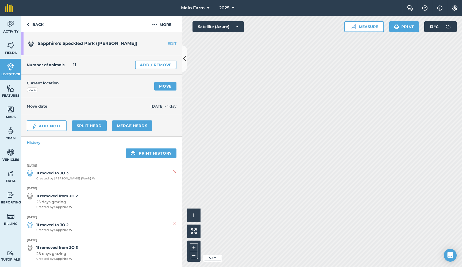
click at [8, 70] on img at bounding box center [10, 67] width 7 height 8
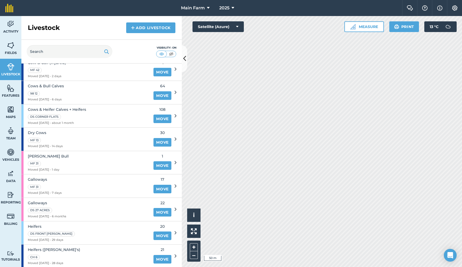
scroll to position [137, 0]
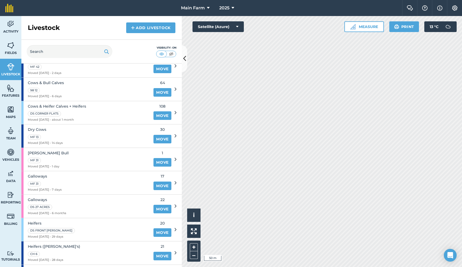
click at [71, 103] on span "Cows & Heifer Calves + Heifers" at bounding box center [57, 106] width 58 height 6
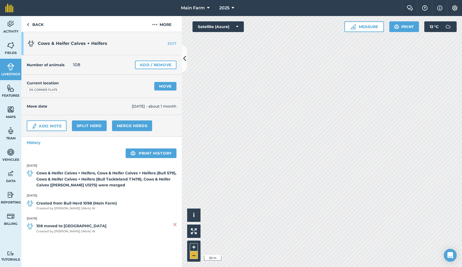
click at [195, 255] on button "–" at bounding box center [194, 256] width 8 height 8
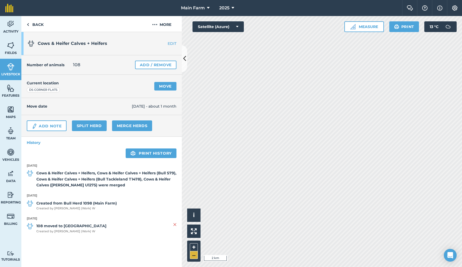
click at [195, 255] on button "–" at bounding box center [194, 256] width 8 height 8
click at [195, 256] on button "–" at bounding box center [194, 256] width 8 height 8
click at [194, 247] on button "+" at bounding box center [194, 248] width 8 height 8
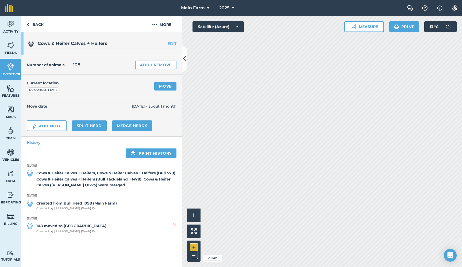
click at [194, 247] on button "+" at bounding box center [194, 248] width 8 height 8
click at [194, 248] on button "+" at bounding box center [194, 248] width 8 height 8
click at [195, 248] on button "+" at bounding box center [194, 248] width 8 height 8
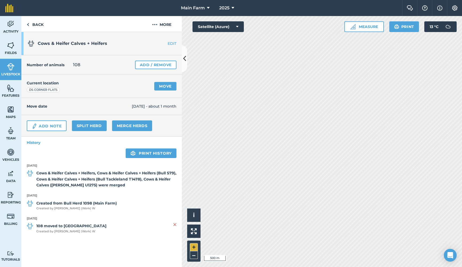
click at [193, 246] on button "+" at bounding box center [194, 248] width 8 height 8
click at [192, 249] on button "+" at bounding box center [194, 248] width 8 height 8
click at [195, 245] on button "+" at bounding box center [194, 248] width 8 height 8
click at [192, 257] on button "–" at bounding box center [194, 256] width 8 height 8
click at [160, 89] on link "Move" at bounding box center [165, 86] width 22 height 9
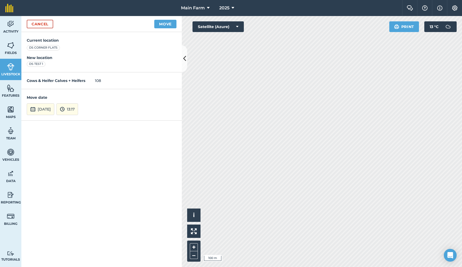
click at [54, 105] on button "17th Sep 2025" at bounding box center [41, 109] width 28 height 12
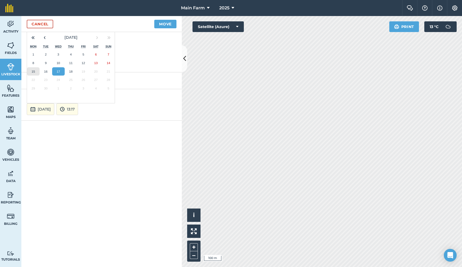
click at [29, 71] on button "15" at bounding box center [33, 71] width 13 height 9
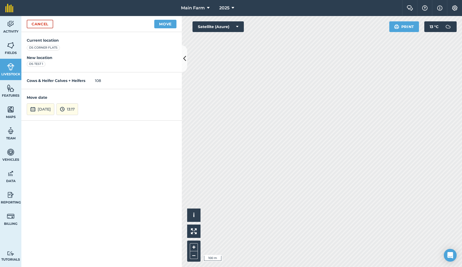
click at [78, 108] on button "13:17" at bounding box center [67, 109] width 22 height 12
click at [81, 86] on button "14:00" at bounding box center [69, 86] width 25 height 9
click at [65, 111] on img at bounding box center [62, 109] width 5 height 6
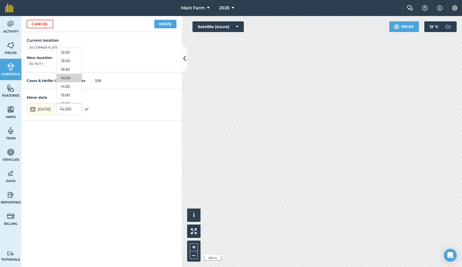
click at [161, 25] on button "Move" at bounding box center [165, 24] width 22 height 9
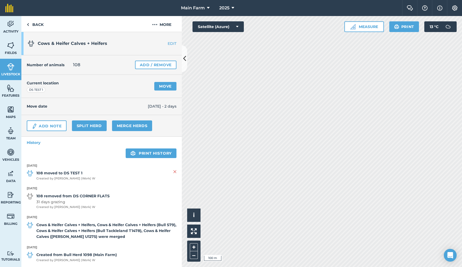
click at [9, 70] on img at bounding box center [10, 67] width 7 height 8
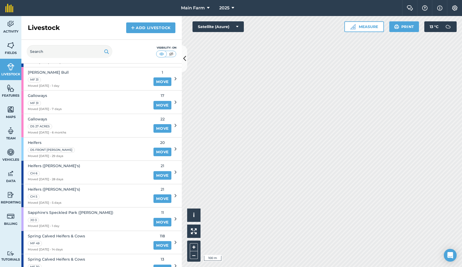
scroll to position [234, 0]
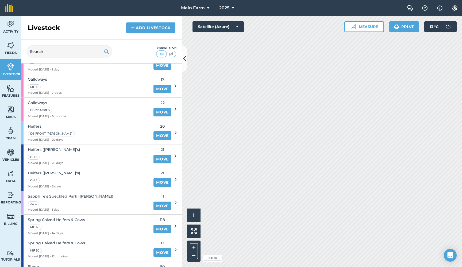
click at [71, 130] on div "Heifers DS FRONT BUSH Moved 19/08/25 - 29 days" at bounding box center [85, 132] width 129 height 23
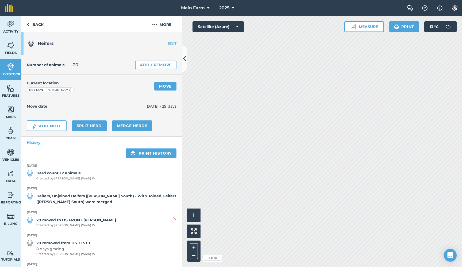
click at [162, 86] on link "Move" at bounding box center [165, 86] width 22 height 9
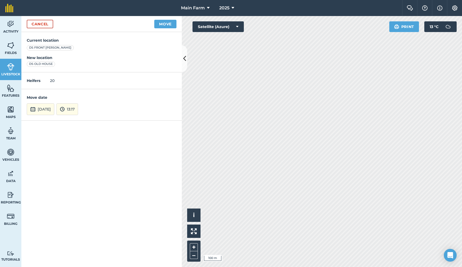
click at [53, 111] on button "17th Sep 2025" at bounding box center [41, 109] width 28 height 12
click at [58, 61] on abbr "10" at bounding box center [58, 62] width 3 height 3
click at [78, 107] on button "13:17" at bounding box center [67, 109] width 22 height 12
click at [79, 52] on button "12:00" at bounding box center [69, 52] width 25 height 9
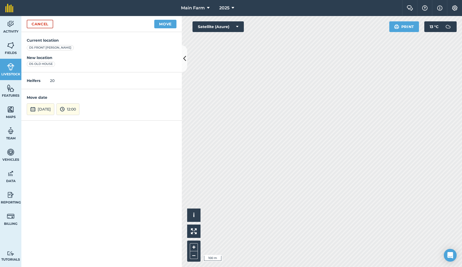
click at [166, 24] on button "Move" at bounding box center [165, 24] width 22 height 9
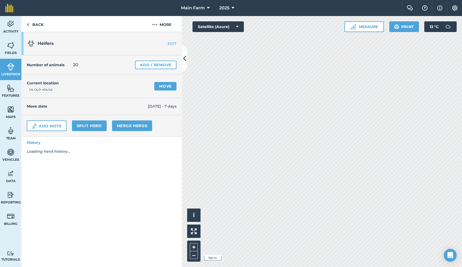
click at [4, 67] on link "Livestock" at bounding box center [10, 69] width 21 height 21
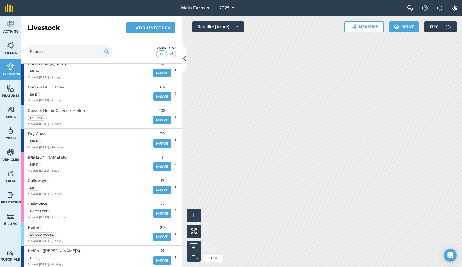
scroll to position [136, 0]
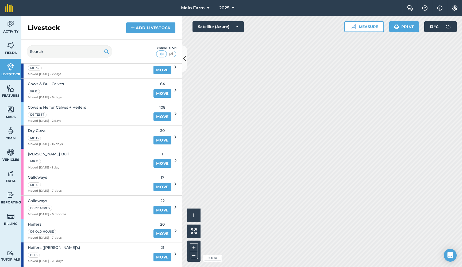
click at [59, 199] on span "Galloways" at bounding box center [47, 201] width 38 height 6
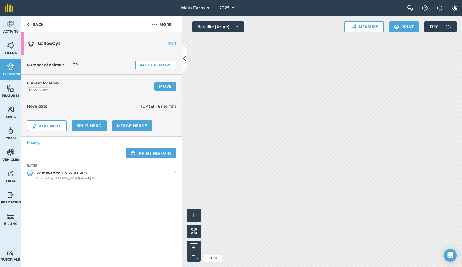
click at [162, 86] on link "Move" at bounding box center [165, 86] width 22 height 9
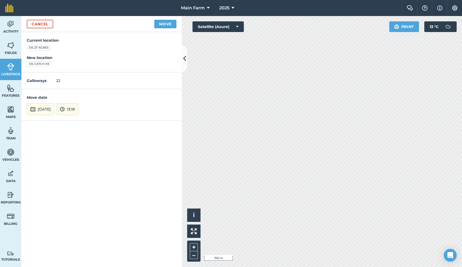
click at [48, 106] on button "17th Sep 2025" at bounding box center [41, 109] width 28 height 12
click at [58, 62] on abbr "10" at bounding box center [58, 62] width 3 height 3
click at [78, 104] on button "13:18" at bounding box center [67, 109] width 22 height 12
click at [81, 69] on button "13:00" at bounding box center [69, 69] width 25 height 9
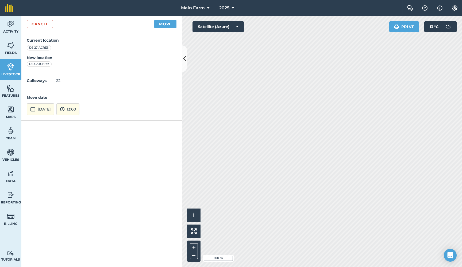
click at [166, 24] on button "Move" at bounding box center [165, 24] width 22 height 9
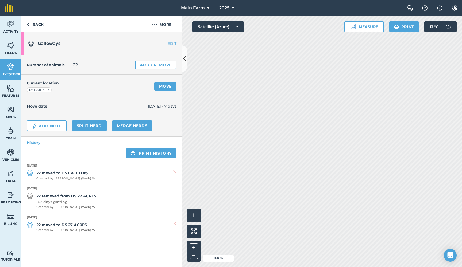
click at [171, 43] on link "EDIT" at bounding box center [165, 43] width 34 height 5
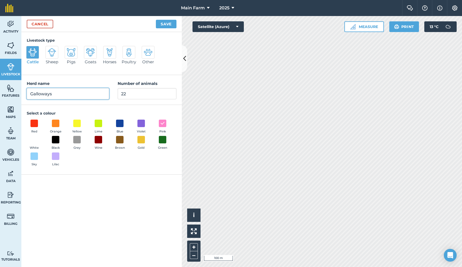
click at [62, 94] on input "Galloways" at bounding box center [68, 93] width 82 height 11
click at [53, 93] on input "Galloways Cows & Calves" at bounding box center [68, 93] width 82 height 11
type input "Galloways Spring Cows & Calves"
click at [130, 94] on input "22" at bounding box center [147, 93] width 59 height 11
drag, startPoint x: 128, startPoint y: 94, endPoint x: 106, endPoint y: 93, distance: 22.5
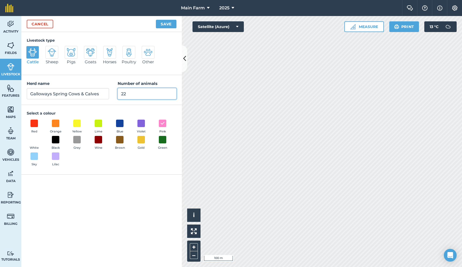
click at [106, 93] on div "Herd name Galloways Spring Cows & Calves Number of animals 22" at bounding box center [101, 90] width 160 height 30
type input "14"
click at [163, 25] on button "Save" at bounding box center [166, 24] width 21 height 9
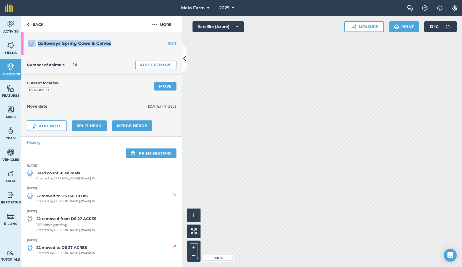
drag, startPoint x: 113, startPoint y: 44, endPoint x: 34, endPoint y: 42, distance: 78.6
click at [34, 42] on h1 "Galloways Spring Cows & Calves" at bounding box center [88, 43] width 120 height 17
click at [41, 42] on span "Galloways Spring Cows & Calves" at bounding box center [75, 43] width 74 height 5
click at [11, 69] on img at bounding box center [10, 67] width 7 height 8
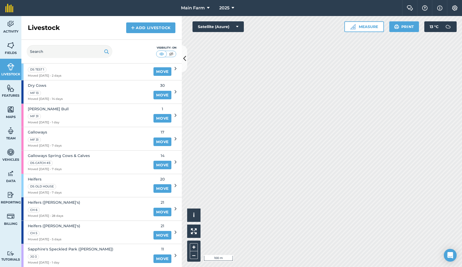
scroll to position [173, 0]
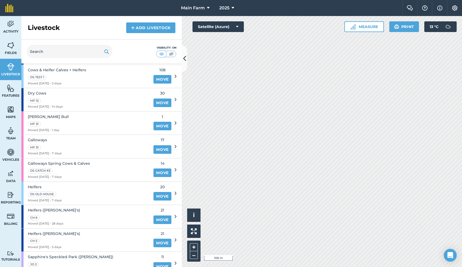
click at [157, 28] on link "Add Livestock" at bounding box center [150, 27] width 49 height 11
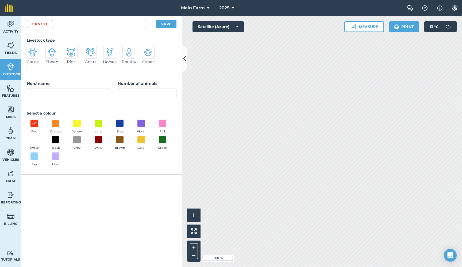
click at [34, 51] on img at bounding box center [32, 52] width 9 height 9
click at [30, 49] on input "Cattle" at bounding box center [28, 47] width 3 height 3
radio input "true"
drag, startPoint x: 51, startPoint y: 94, endPoint x: 18, endPoint y: 93, distance: 33.5
click at [18, 93] on div "Activity Fields Livestock Features Maps Team Vehicles Data Reporting Billing Tu…" at bounding box center [231, 141] width 462 height 251
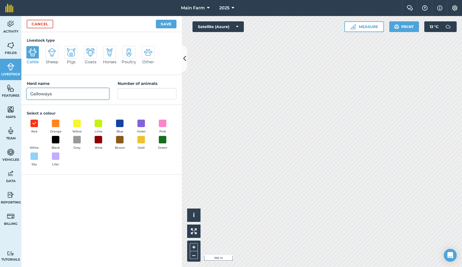
type input "Galloways"
click at [133, 94] on input "Number of animals" at bounding box center [147, 93] width 59 height 11
type input "4"
click at [69, 93] on input "Galloways" at bounding box center [68, 93] width 82 height 11
click at [52, 94] on input "Galloways Calving" at bounding box center [68, 93] width 82 height 11
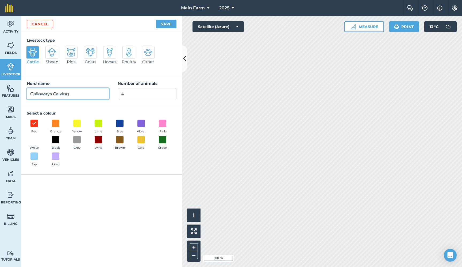
click at [53, 94] on input "Galloways Calving" at bounding box center [68, 93] width 82 height 11
drag, startPoint x: 95, startPoint y: 94, endPoint x: 74, endPoint y: 92, distance: 20.7
click at [74, 92] on input "Galloways SpringingCalving" at bounding box center [68, 93] width 82 height 11
click at [163, 122] on span at bounding box center [163, 123] width 8 height 8
drag, startPoint x: 74, startPoint y: 94, endPoint x: 53, endPoint y: 93, distance: 20.9
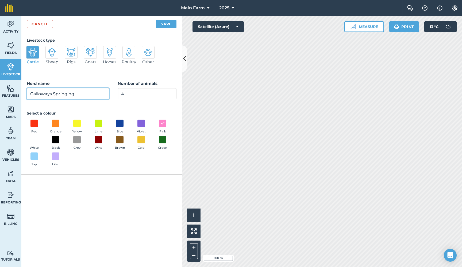
click at [53, 93] on input "Galloways Springing" at bounding box center [68, 93] width 82 height 11
type input "Galloways Calving"
click at [165, 25] on button "Save" at bounding box center [166, 24] width 21 height 9
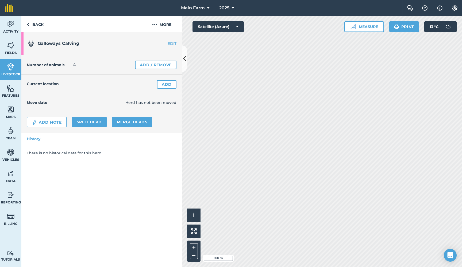
click at [164, 86] on link "Add" at bounding box center [167, 84] width 20 height 9
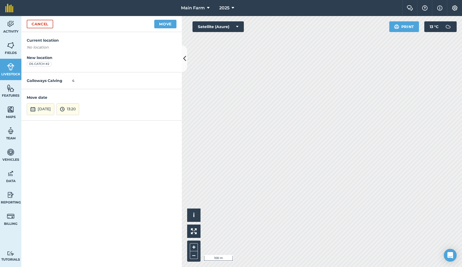
click at [54, 105] on button "17th Sep 2025" at bounding box center [41, 109] width 28 height 12
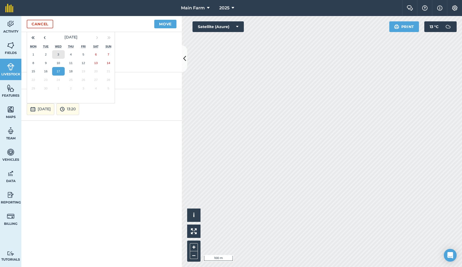
click at [58, 54] on abbr "3" at bounding box center [58, 54] width 2 height 3
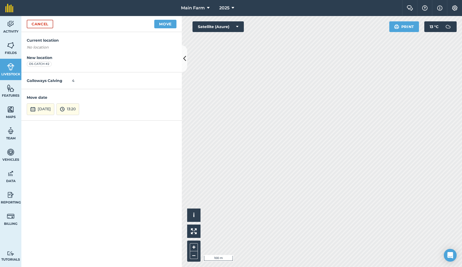
click at [79, 107] on button "13:20" at bounding box center [67, 109] width 23 height 12
click at [80, 68] on button "13:00" at bounding box center [69, 69] width 25 height 9
click at [165, 24] on button "Move" at bounding box center [165, 24] width 22 height 9
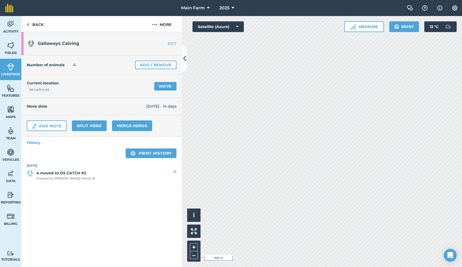
click at [95, 128] on link "Split herd" at bounding box center [89, 126] width 35 height 11
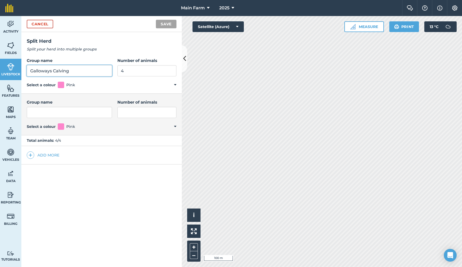
drag, startPoint x: 77, startPoint y: 69, endPoint x: 3, endPoint y: 69, distance: 73.3
click at [3, 69] on div "Activity Fields Livestock Features Maps Team Vehicles Data Reporting Billing Tu…" at bounding box center [231, 141] width 462 height 251
click at [39, 111] on input "Group name" at bounding box center [69, 112] width 85 height 11
paste input "Galloways Calving"
type input "Galloways Calving"
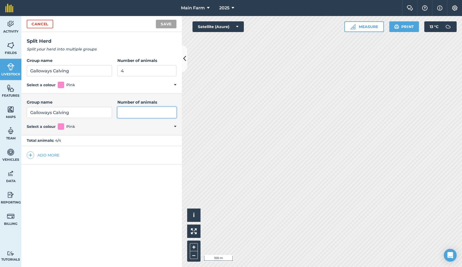
click at [120, 115] on input "Number of animals" at bounding box center [146, 112] width 59 height 11
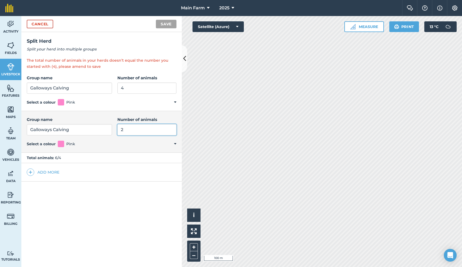
type input "2"
click at [120, 86] on input "4" at bounding box center [146, 88] width 59 height 11
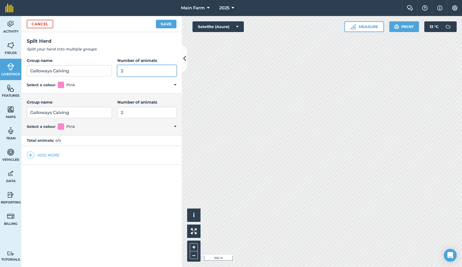
type input "2"
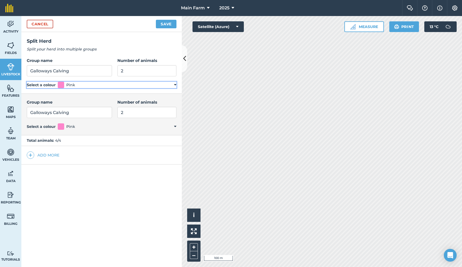
click at [137, 87] on summary "Select a colour Pink" at bounding box center [102, 85] width 150 height 6
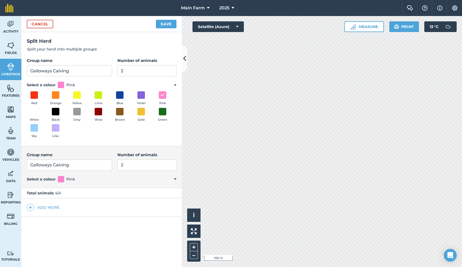
click at [130, 44] on h2 "Split Herd" at bounding box center [102, 41] width 150 height 8
click at [164, 24] on button "Save" at bounding box center [166, 24] width 21 height 9
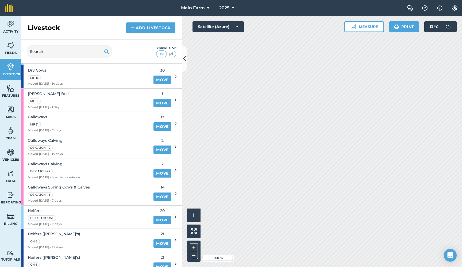
scroll to position [222, 0]
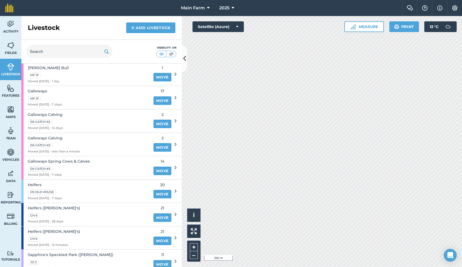
click at [161, 143] on link "Move" at bounding box center [162, 147] width 18 height 9
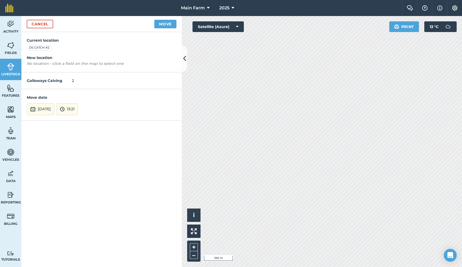
click at [48, 26] on link "Cancel" at bounding box center [40, 24] width 26 height 9
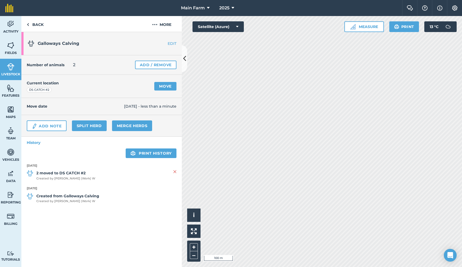
click at [16, 67] on link "Livestock" at bounding box center [10, 69] width 21 height 21
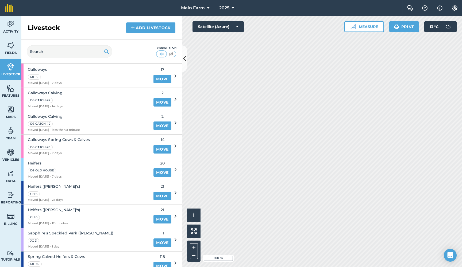
scroll to position [220, 0]
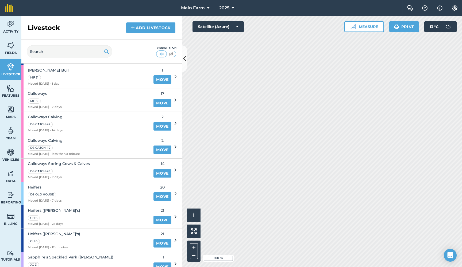
click at [159, 146] on link "Move" at bounding box center [162, 150] width 18 height 9
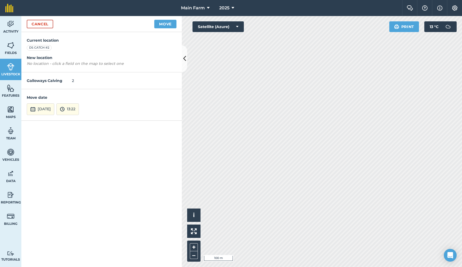
click at [49, 109] on button "17th Sep 2025" at bounding box center [41, 109] width 28 height 12
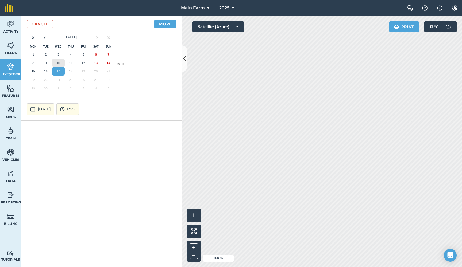
click at [58, 61] on abbr "10" at bounding box center [58, 62] width 3 height 3
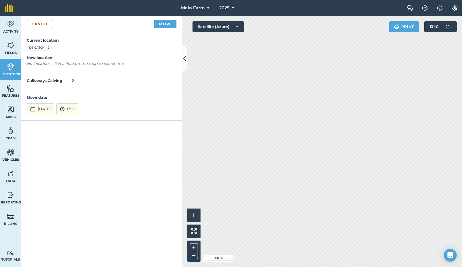
click at [79, 110] on button "13:22" at bounding box center [67, 109] width 22 height 12
click at [81, 68] on button "13:00" at bounding box center [69, 69] width 25 height 9
click at [168, 21] on button "Move" at bounding box center [165, 24] width 22 height 9
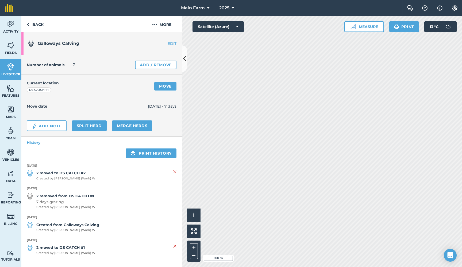
click at [8, 71] on link "Livestock" at bounding box center [10, 69] width 21 height 21
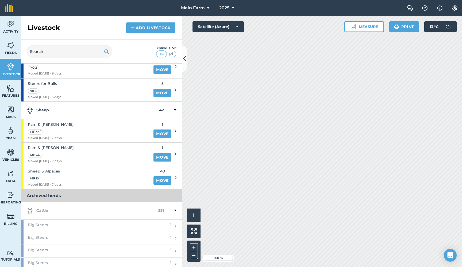
scroll to position [487, 0]
click at [167, 26] on link "Add Livestock" at bounding box center [150, 27] width 49 height 11
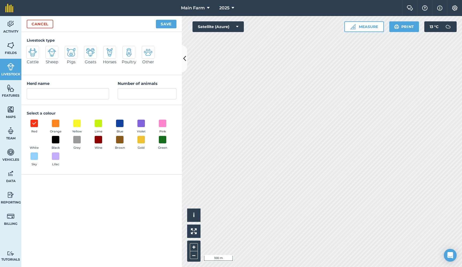
click at [147, 57] on div at bounding box center [148, 52] width 13 height 13
click at [146, 49] on input "Other" at bounding box center [143, 47] width 3 height 3
radio input "true"
type input "Other"
click at [47, 25] on link "Cancel" at bounding box center [40, 24] width 26 height 9
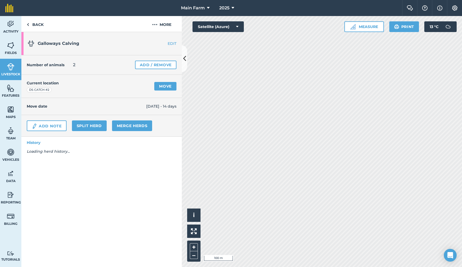
click at [8, 73] on span "Livestock" at bounding box center [10, 74] width 21 height 4
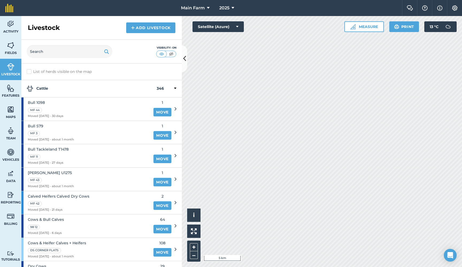
click at [12, 49] on img at bounding box center [10, 45] width 7 height 8
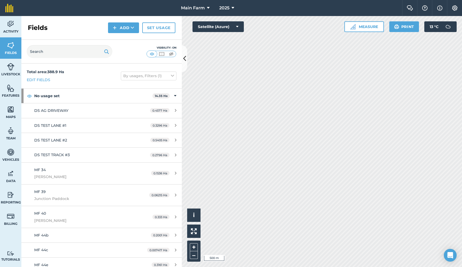
click at [193, 248] on button "+" at bounding box center [194, 248] width 8 height 8
click at [195, 248] on button "+" at bounding box center [194, 248] width 8 height 8
